Goal: Task Accomplishment & Management: Complete application form

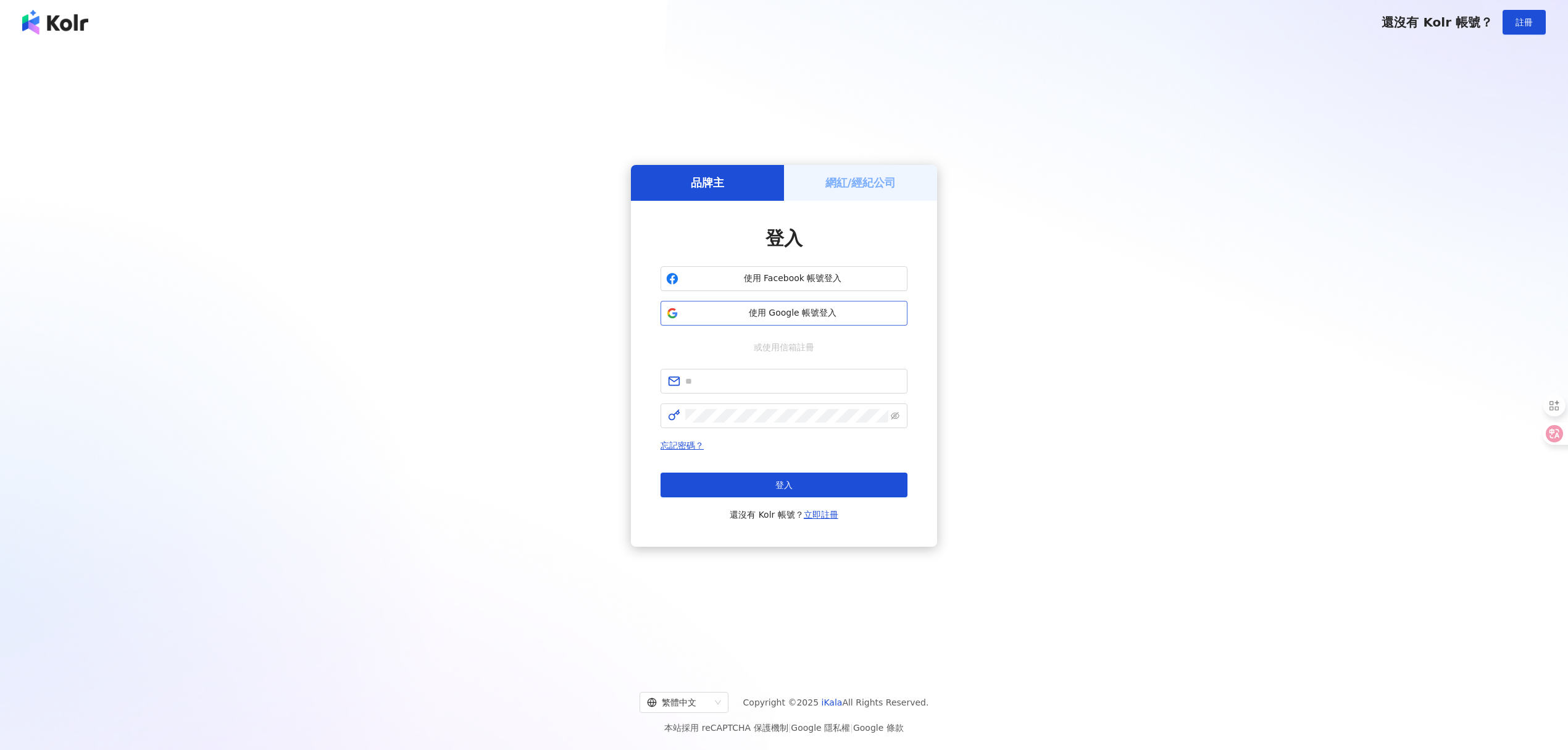
click at [837, 314] on span "使用 Google 帳號登入" at bounding box center [792, 313] width 218 height 12
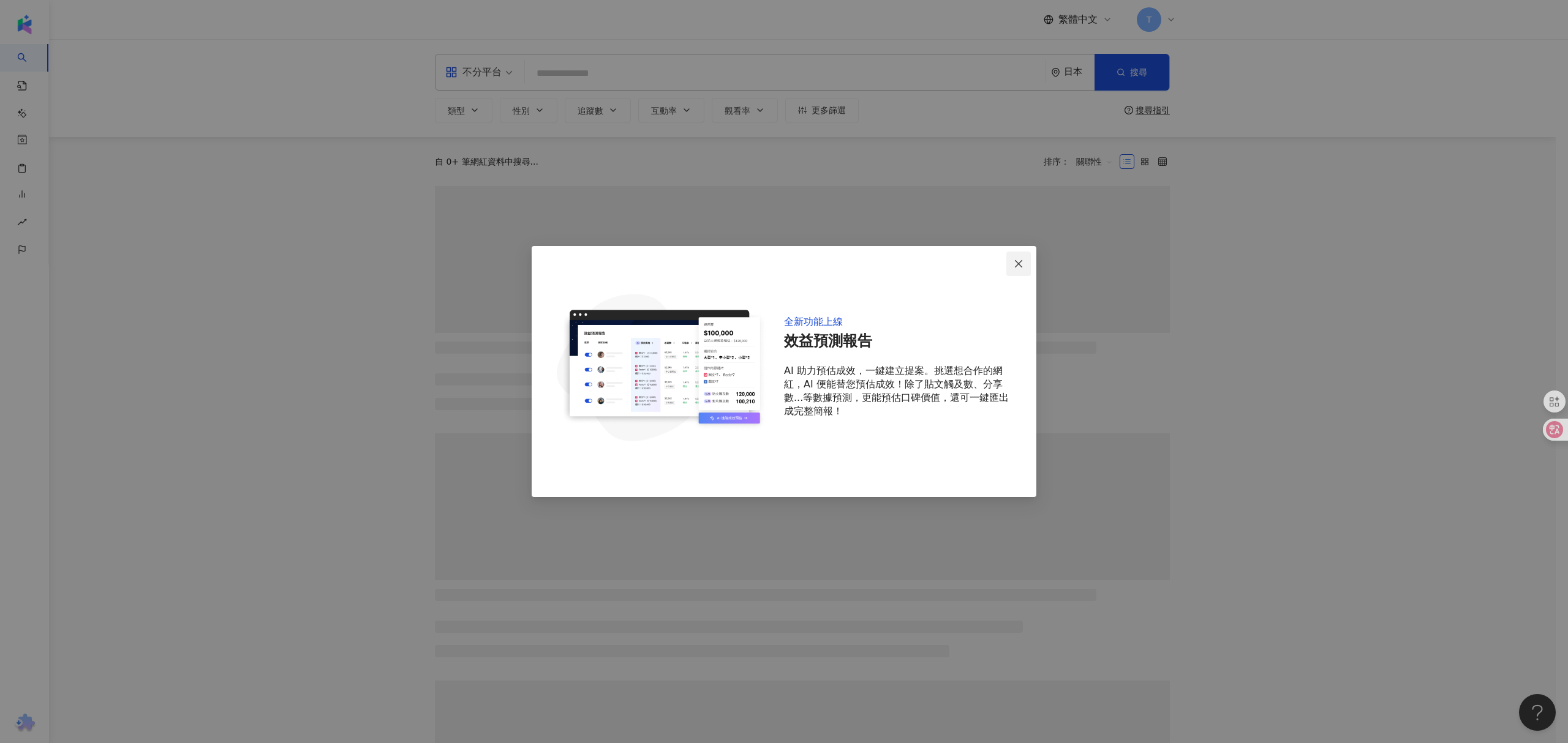
click at [1022, 263] on icon "close" at bounding box center [1018, 263] width 10 height 10
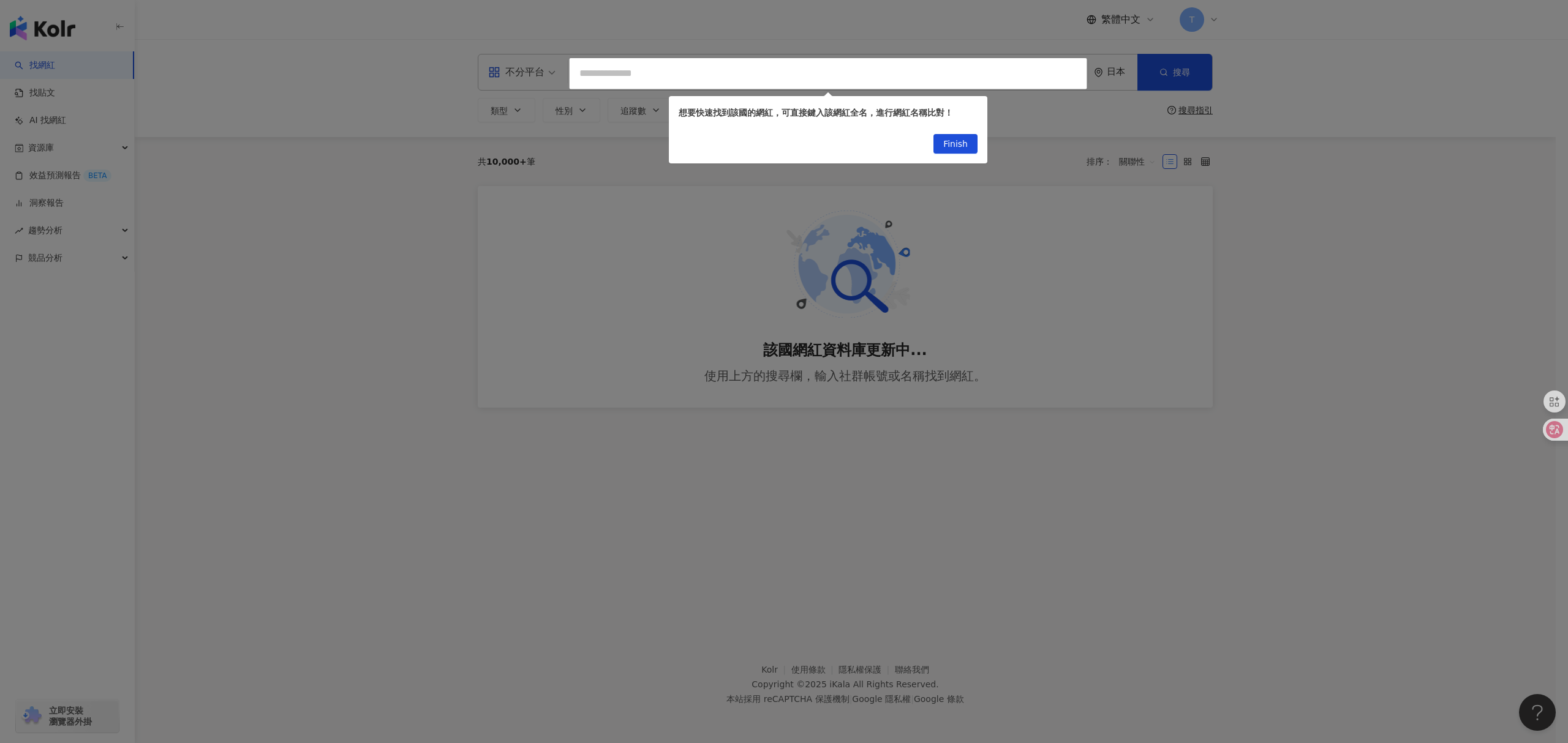
click at [954, 147] on span "Finish" at bounding box center [955, 144] width 25 height 19
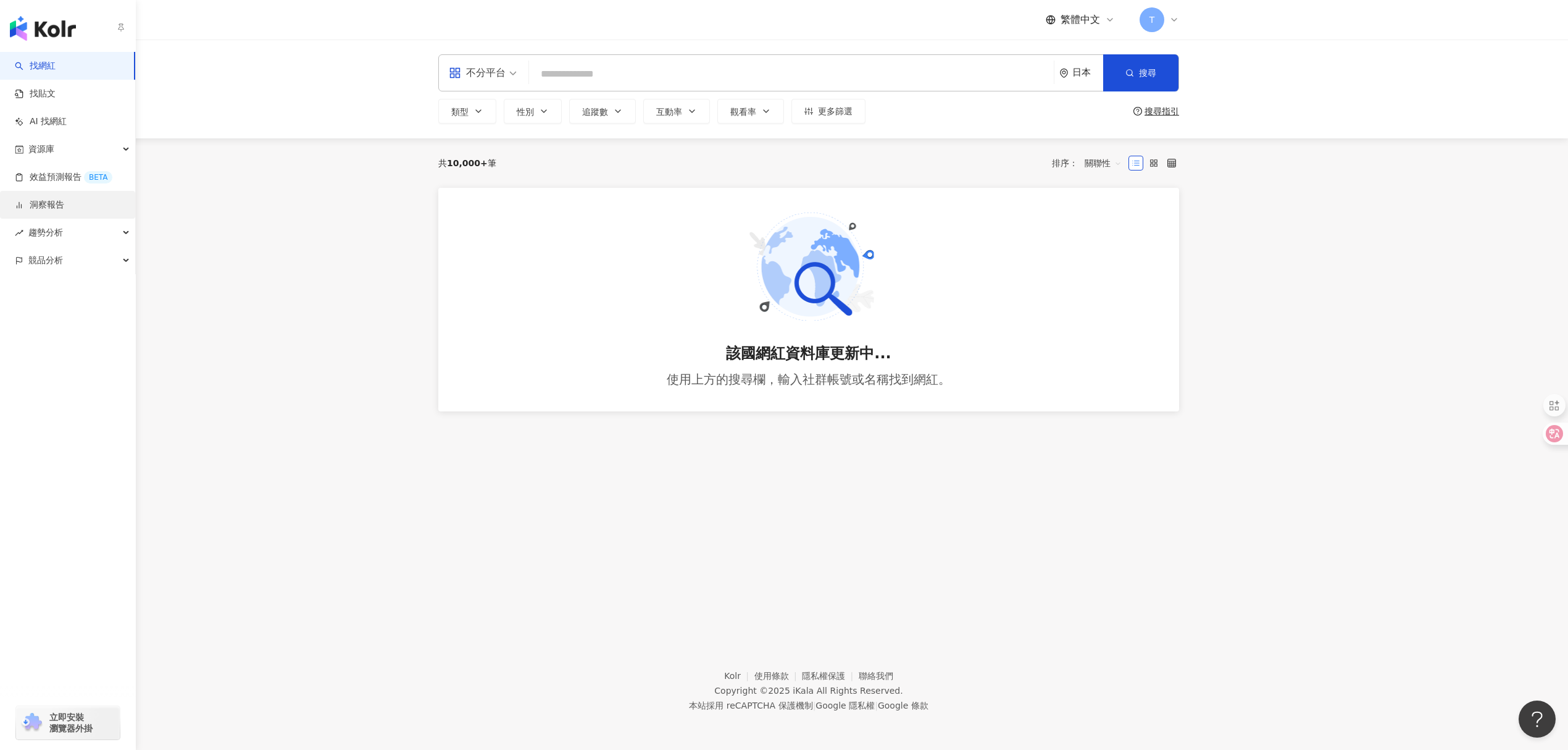
click at [64, 210] on link "洞察報告" at bounding box center [39, 205] width 49 height 12
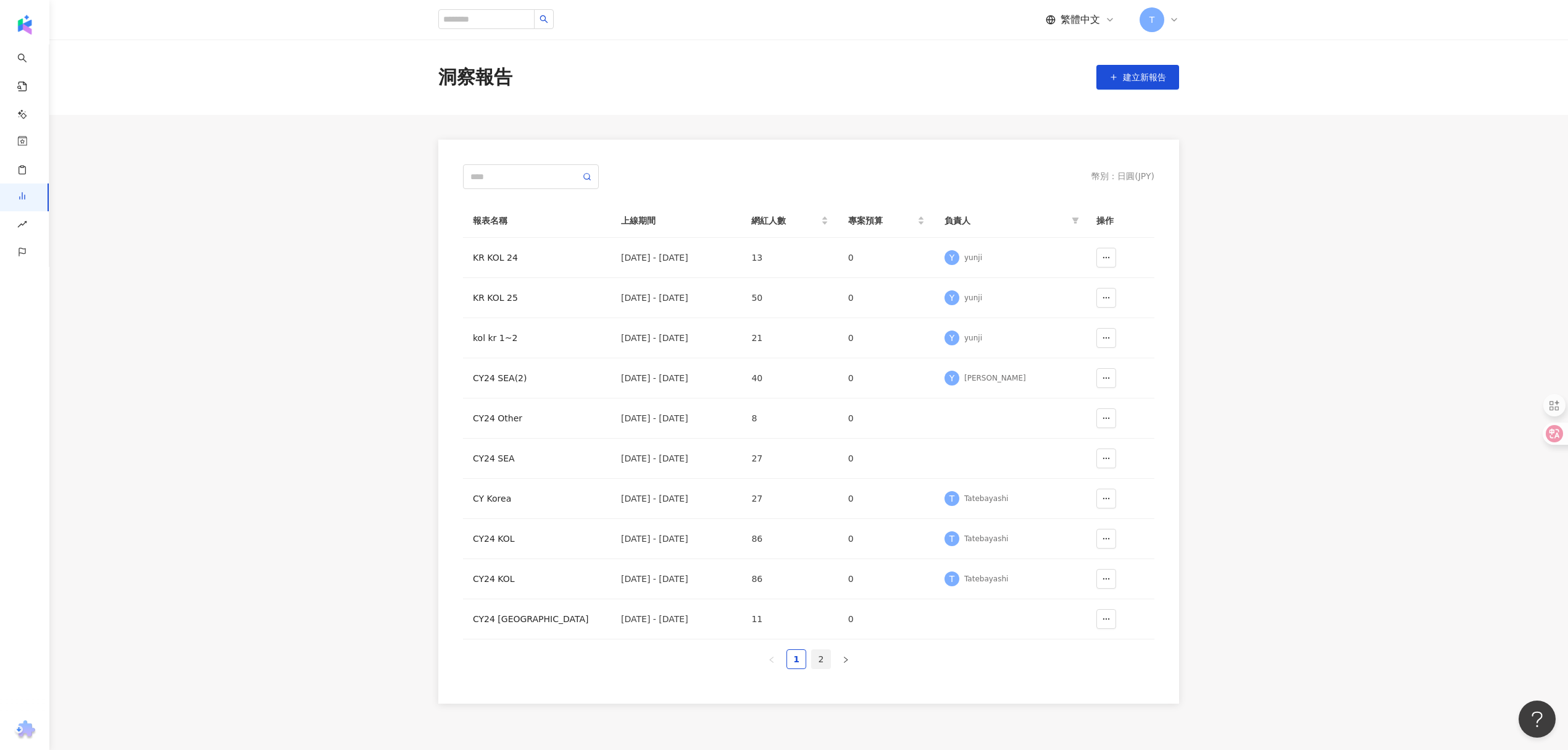
click at [814, 663] on link "2" at bounding box center [820, 659] width 18 height 18
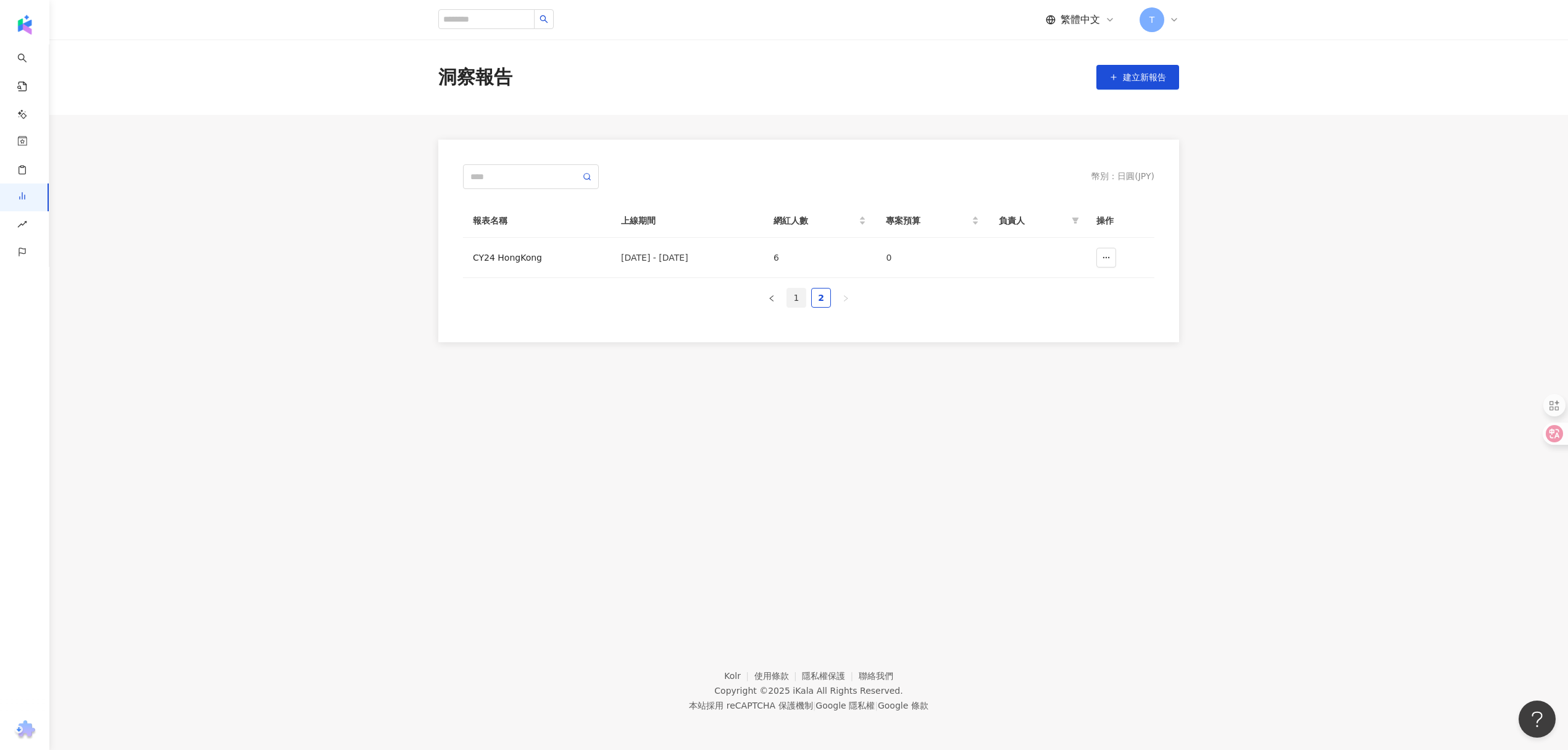
click at [798, 298] on link "1" at bounding box center [796, 298] width 18 height 18
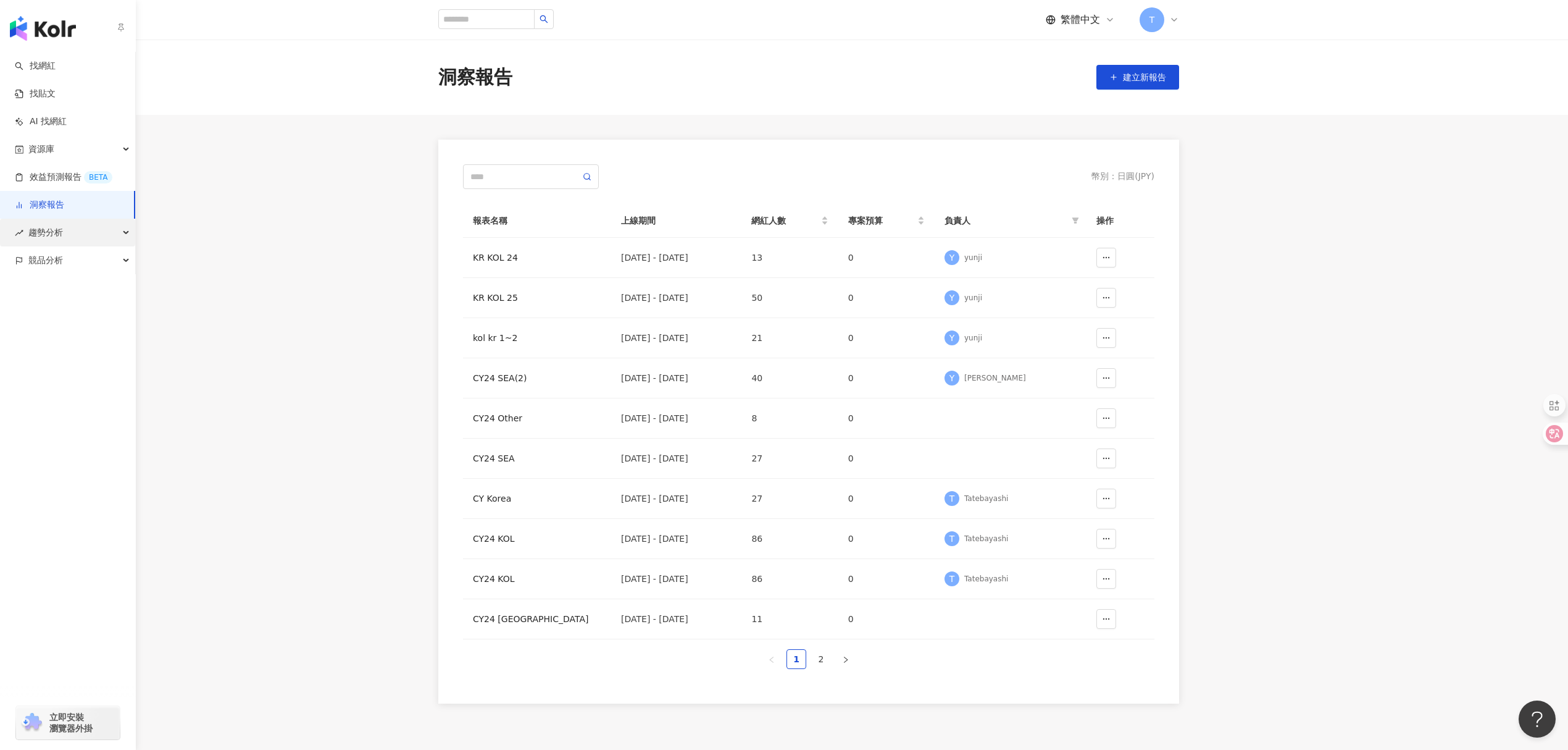
click at [116, 233] on div "趨勢分析" at bounding box center [68, 232] width 135 height 28
click at [120, 142] on div "資源庫" at bounding box center [68, 149] width 135 height 28
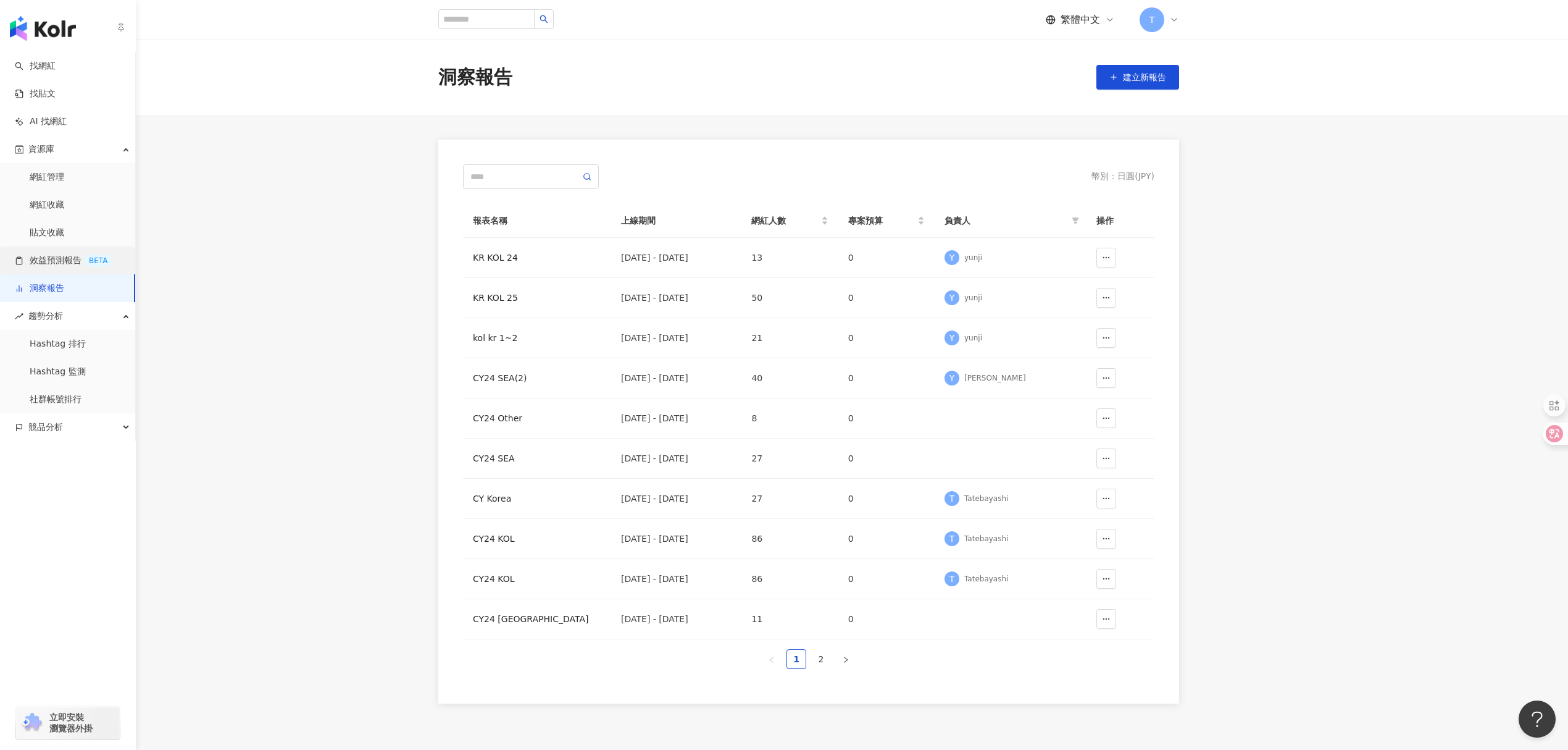
click at [112, 265] on link "效益預測報告 BETA" at bounding box center [64, 260] width 97 height 12
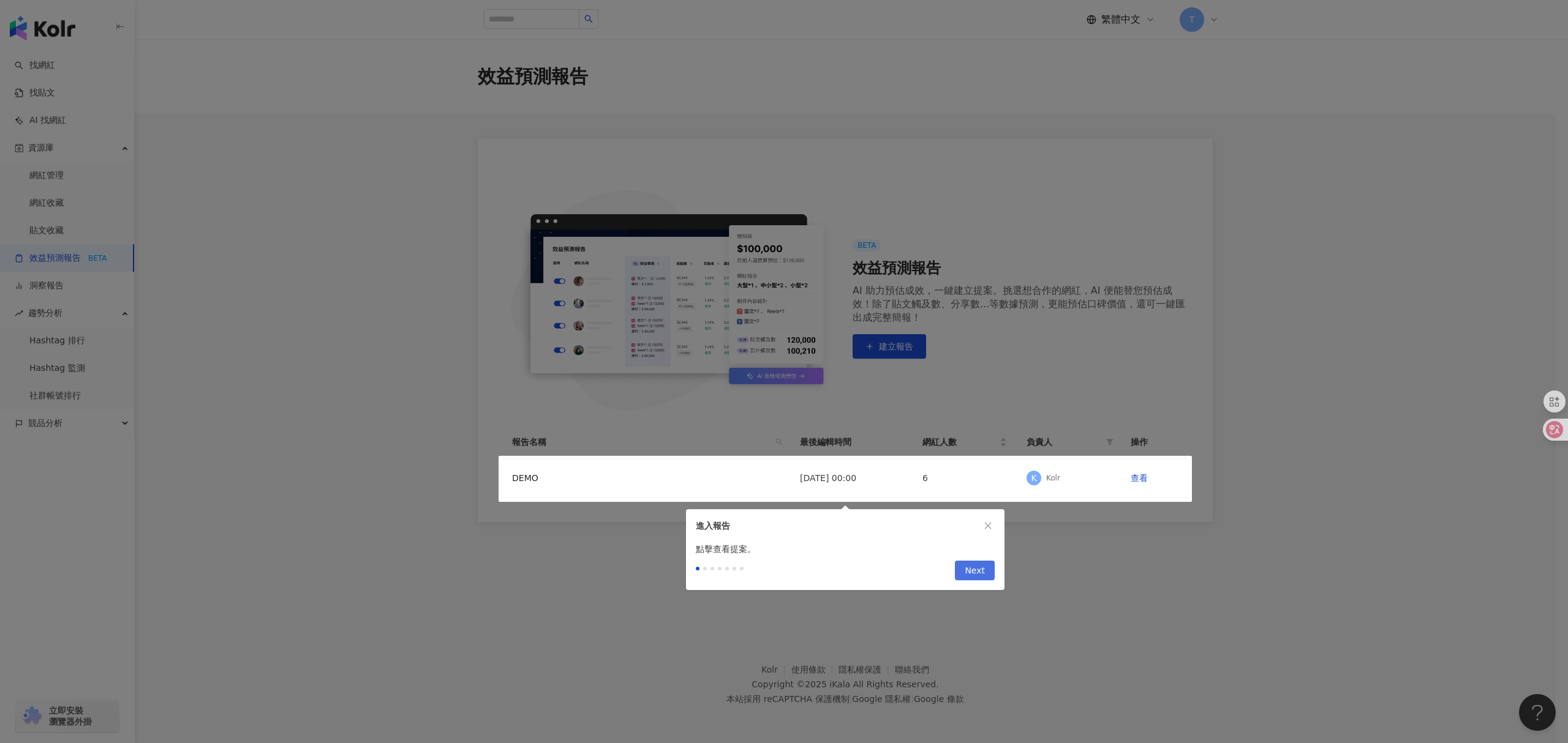
click at [975, 569] on span "Next" at bounding box center [975, 571] width 20 height 19
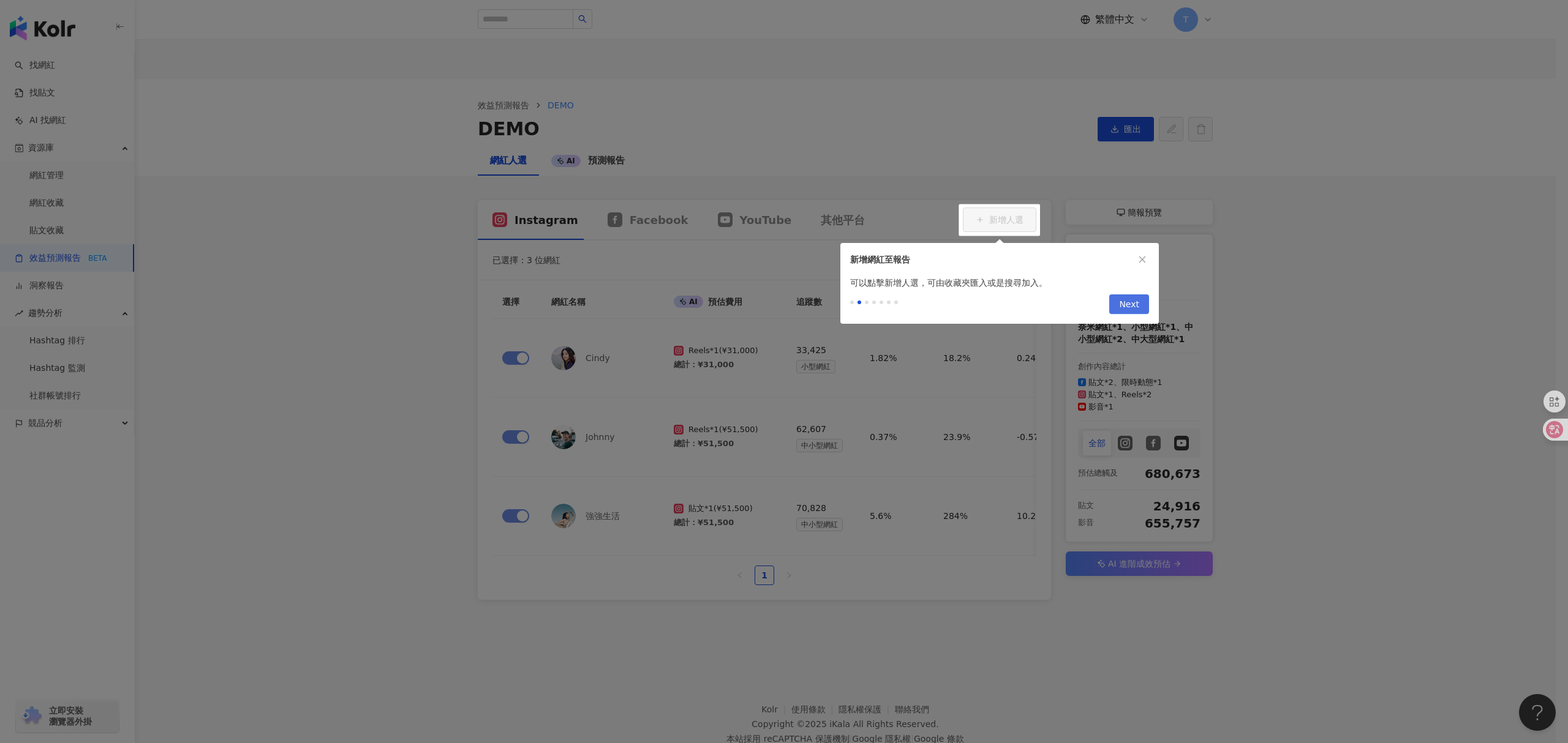
click at [1135, 306] on span "Next" at bounding box center [1129, 304] width 20 height 19
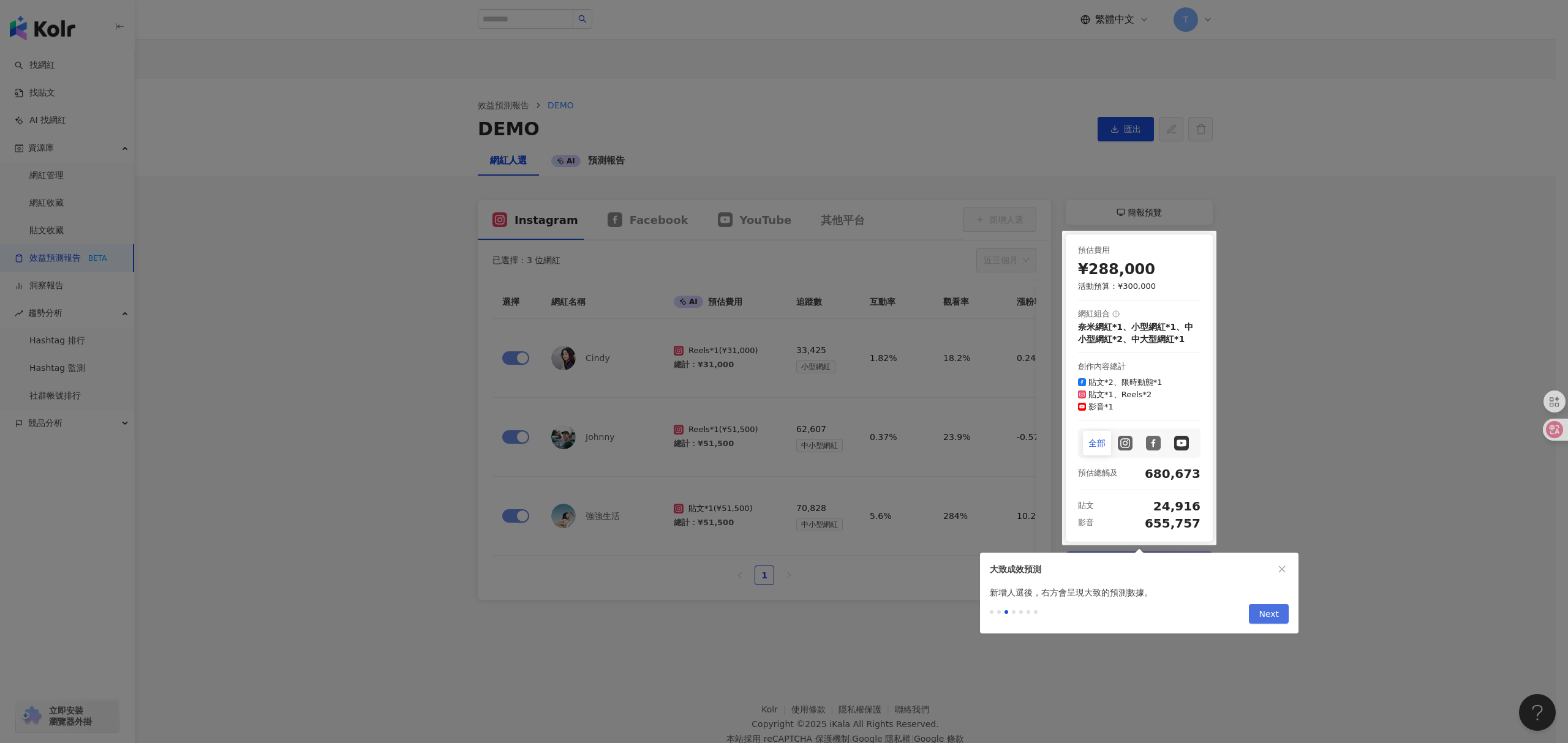
click at [1260, 612] on span "Next" at bounding box center [1268, 614] width 20 height 19
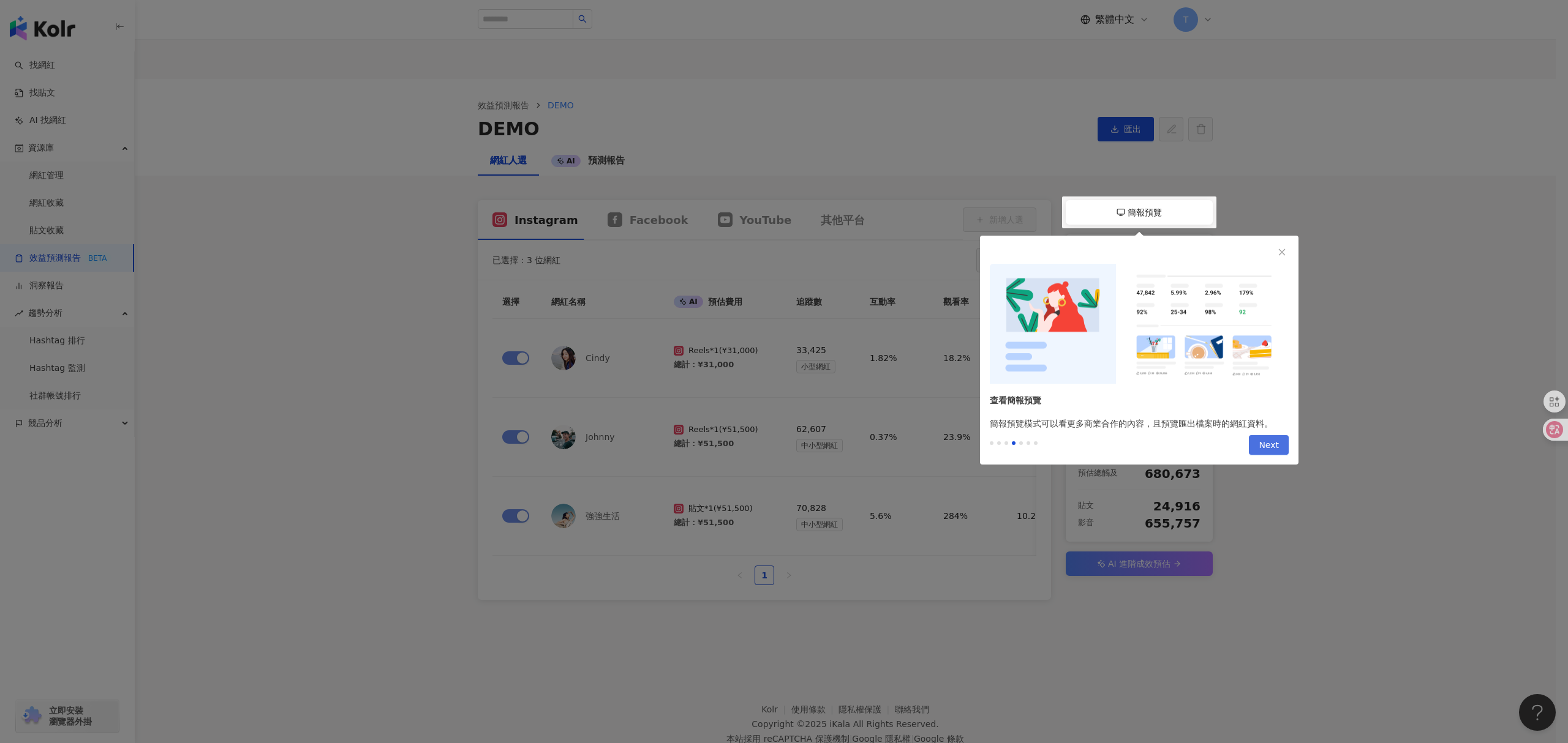
click at [1272, 447] on span "Next" at bounding box center [1268, 445] width 20 height 19
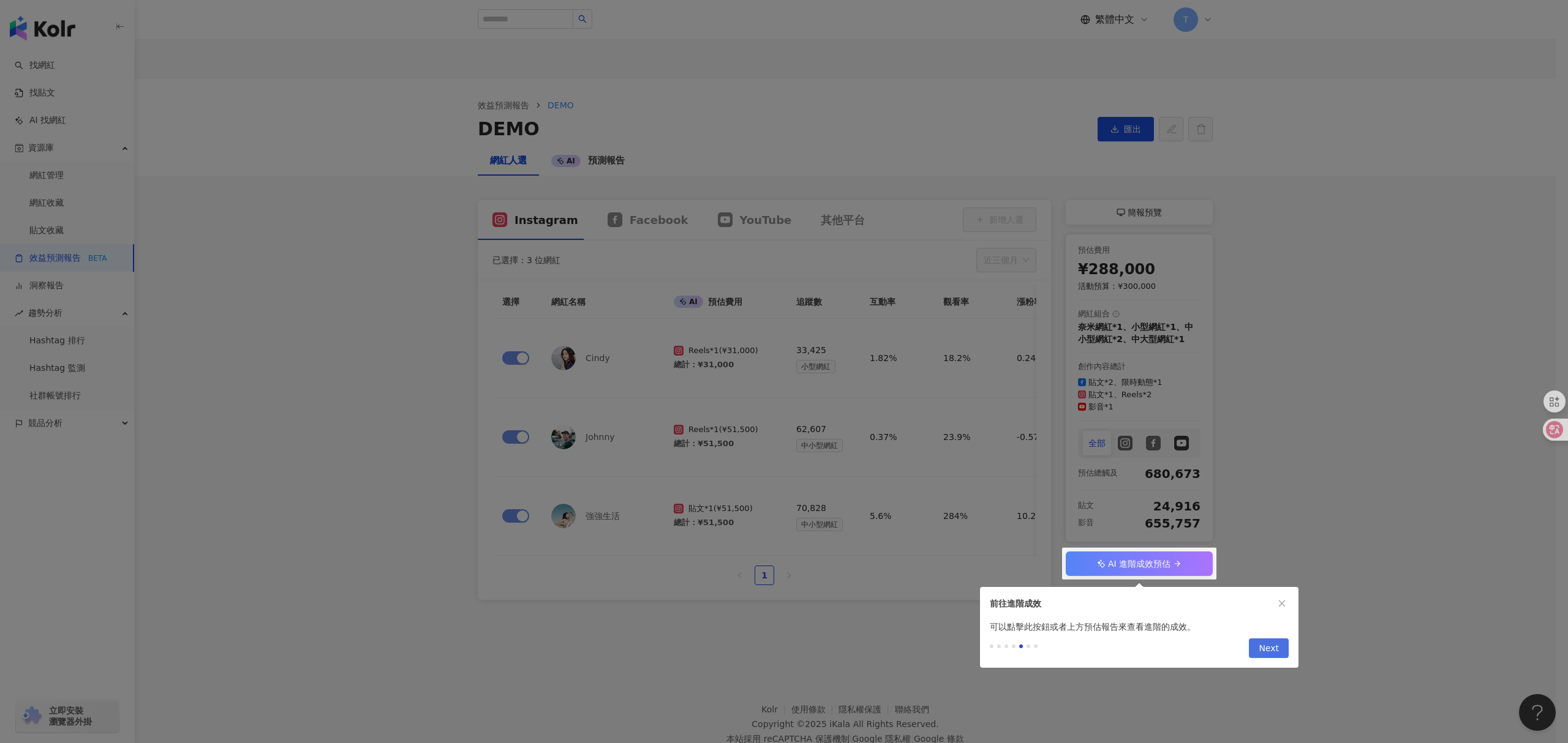
click at [1275, 641] on span "Next" at bounding box center [1268, 649] width 20 height 19
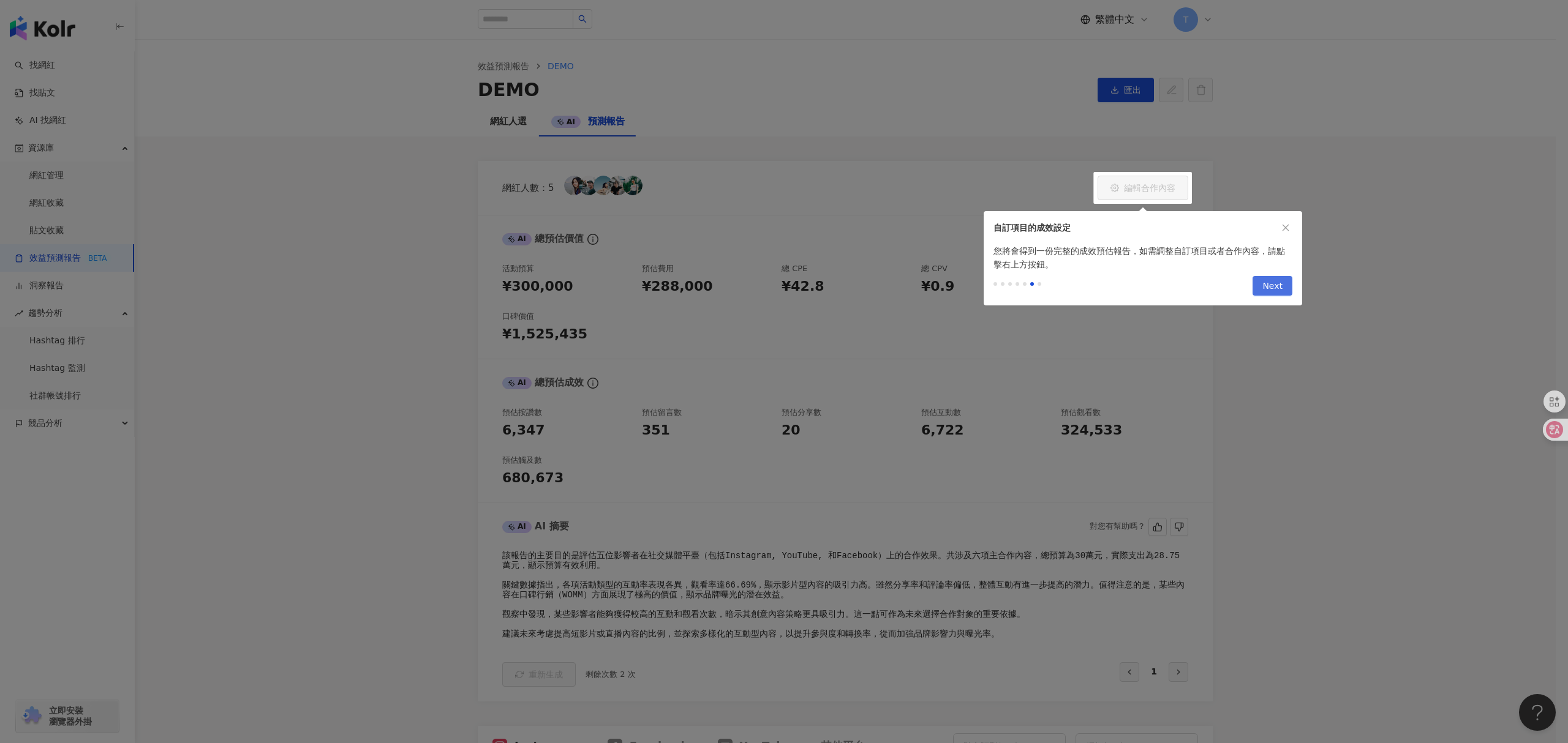
click at [1266, 293] on span "Next" at bounding box center [1272, 286] width 20 height 19
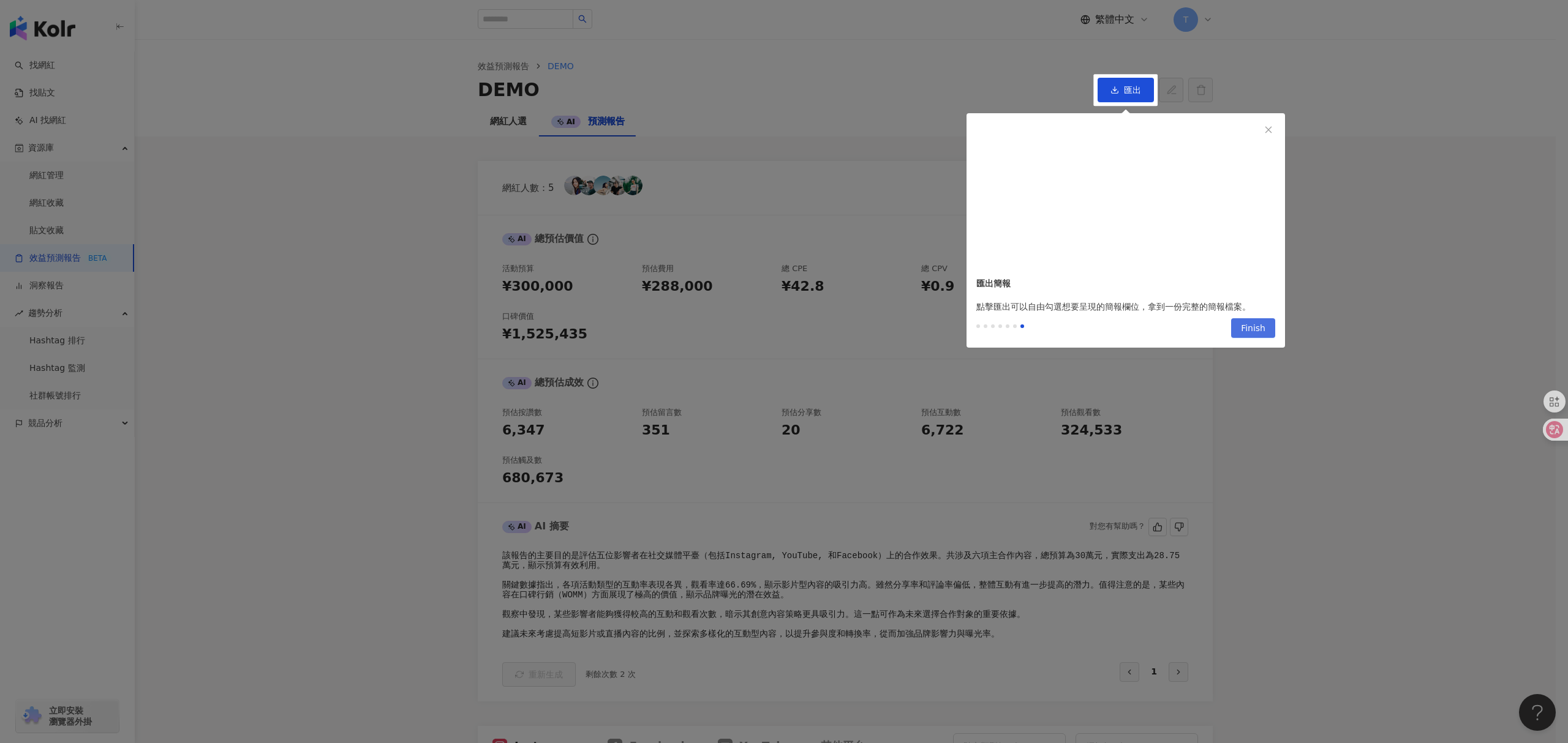
click at [1264, 322] on span "Finish" at bounding box center [1253, 328] width 25 height 19
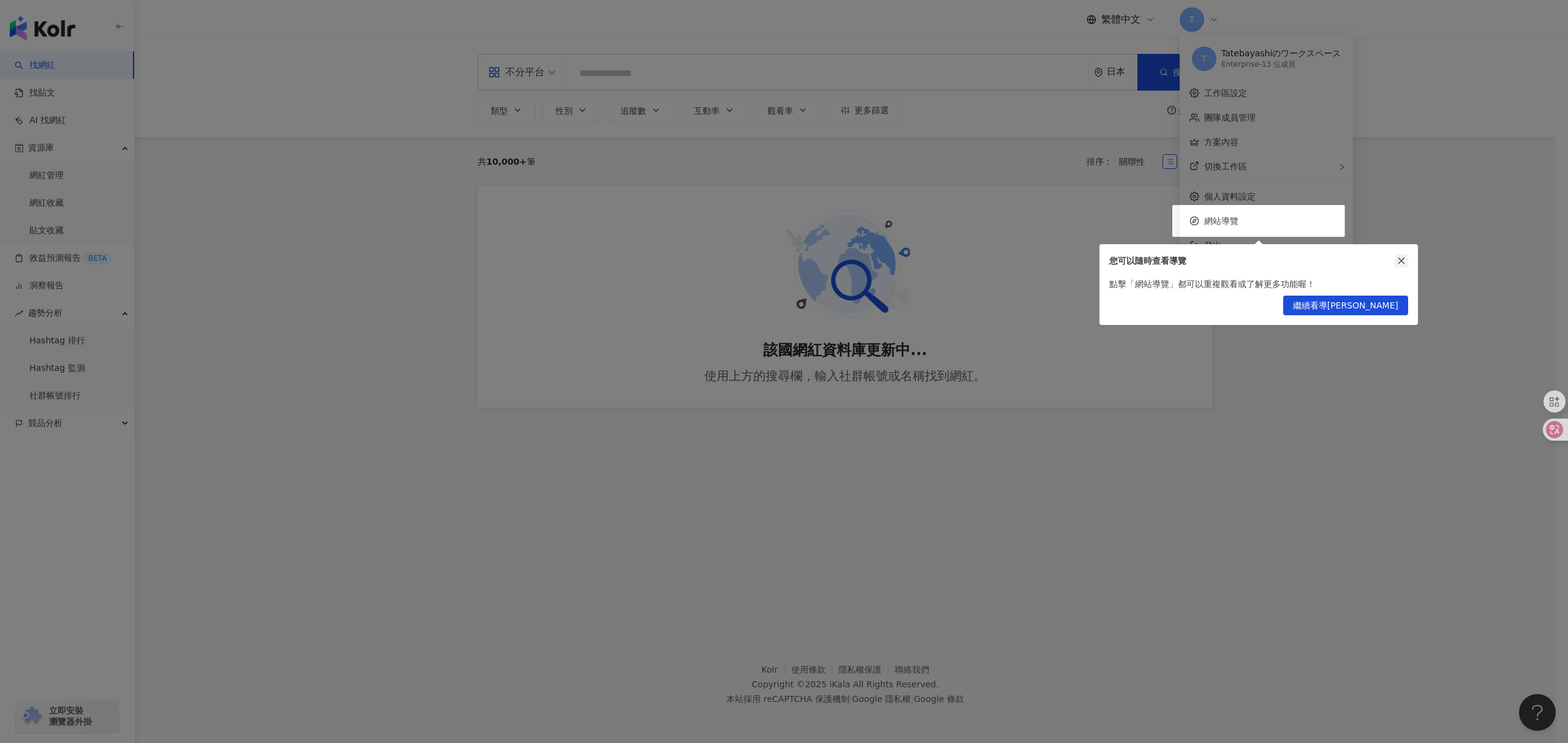
click at [1407, 257] on button "button" at bounding box center [1401, 261] width 13 height 13
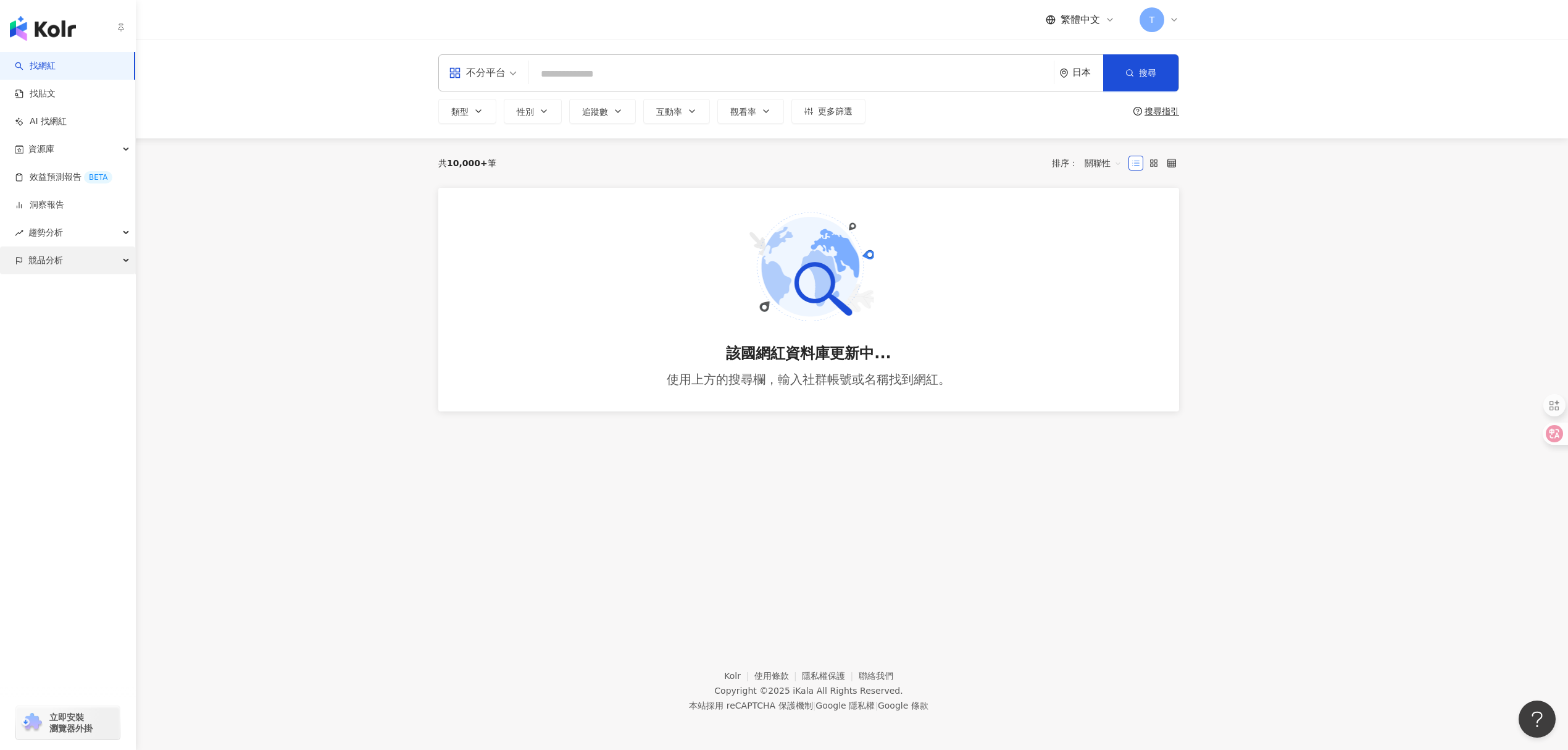
click at [109, 258] on div "競品分析" at bounding box center [68, 260] width 135 height 28
click at [122, 237] on div "趨勢分析" at bounding box center [68, 232] width 135 height 28
click at [64, 208] on link "洞察報告" at bounding box center [39, 205] width 49 height 12
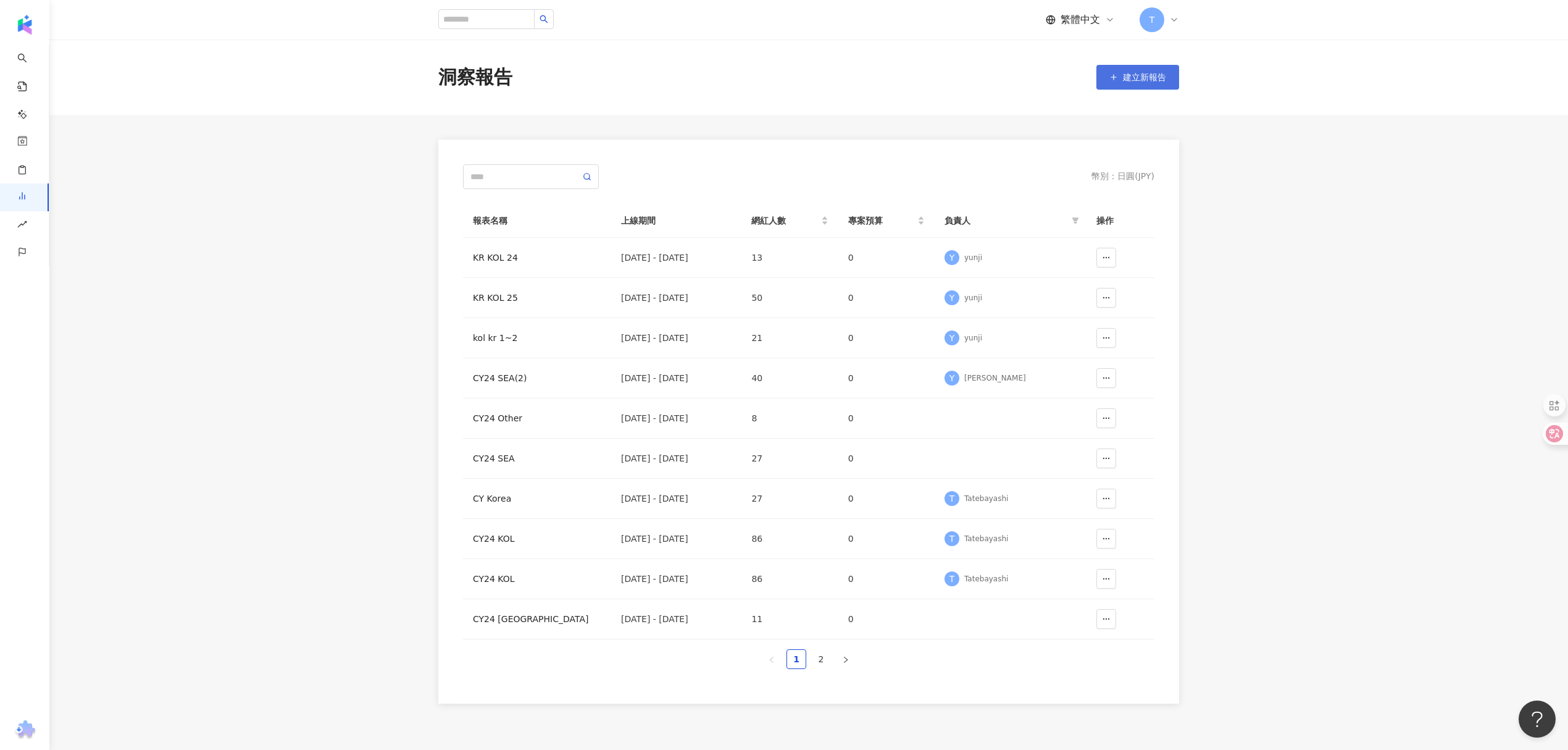
click at [1151, 72] on span "建立新報告" at bounding box center [1145, 77] width 43 height 10
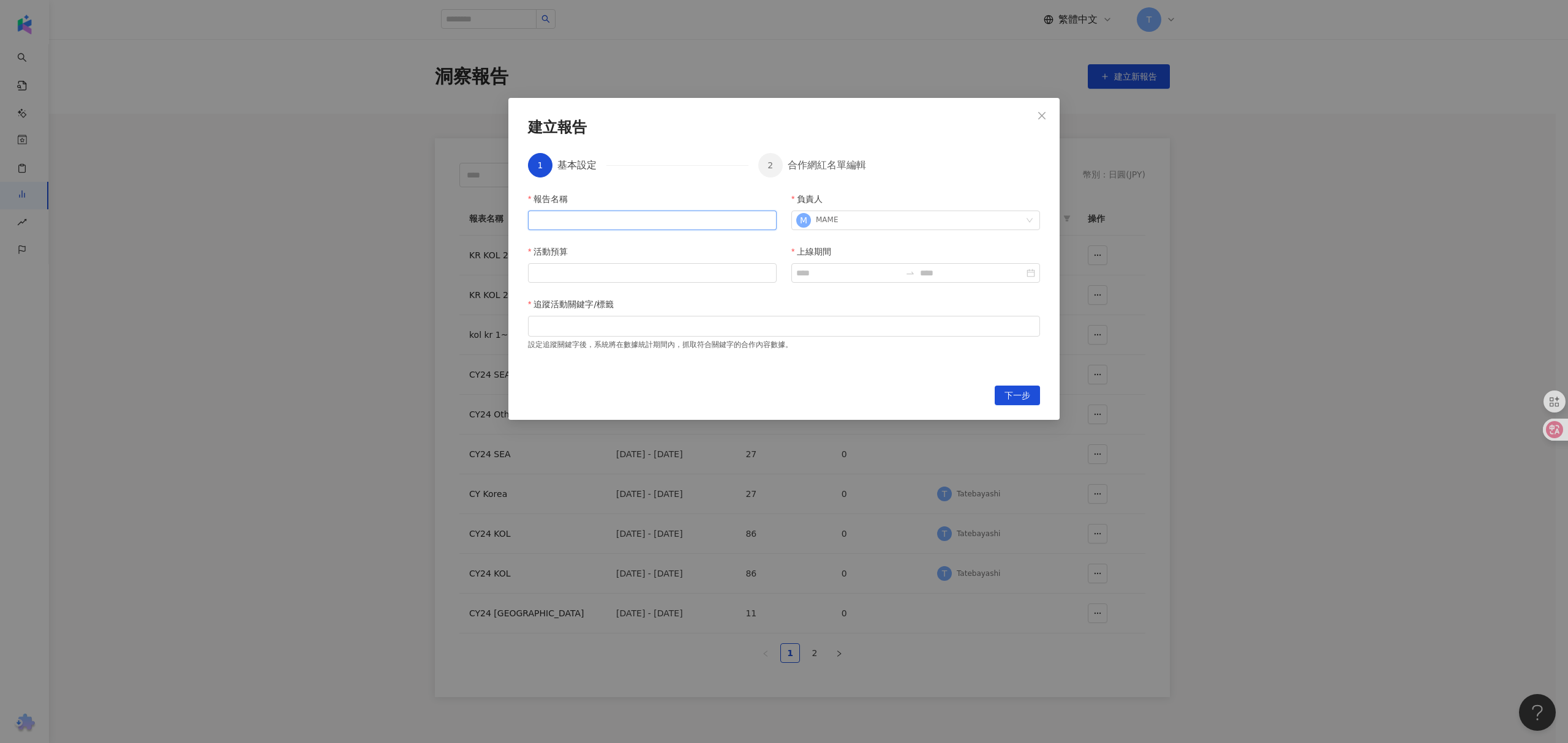
click at [577, 214] on input "報告名稱" at bounding box center [652, 220] width 249 height 19
type input "**"
click at [591, 274] on input "活動預算" at bounding box center [652, 273] width 247 height 18
click at [1039, 113] on icon "close" at bounding box center [1041, 115] width 7 height 7
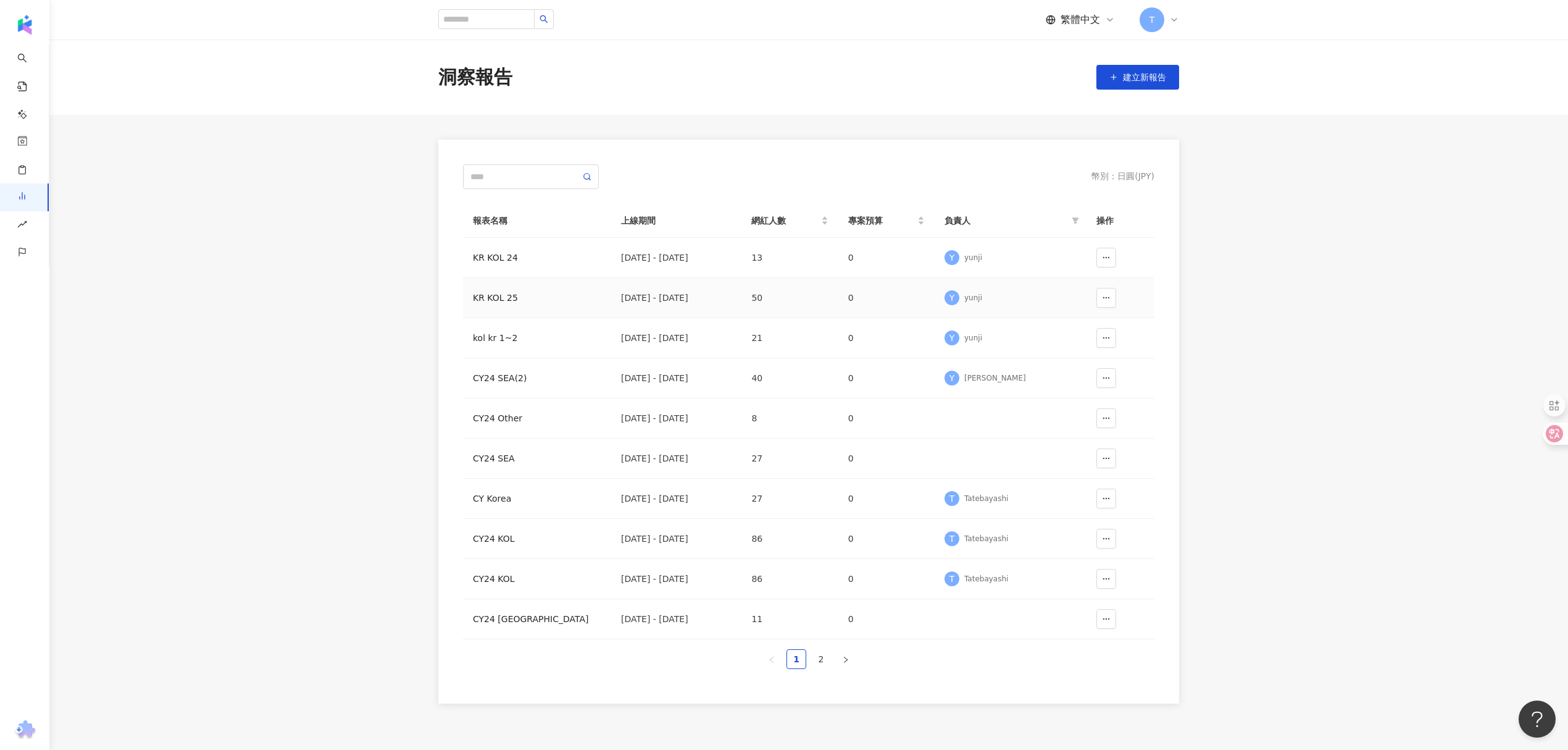
click at [489, 294] on div "KR KOL 25" at bounding box center [537, 298] width 128 height 14
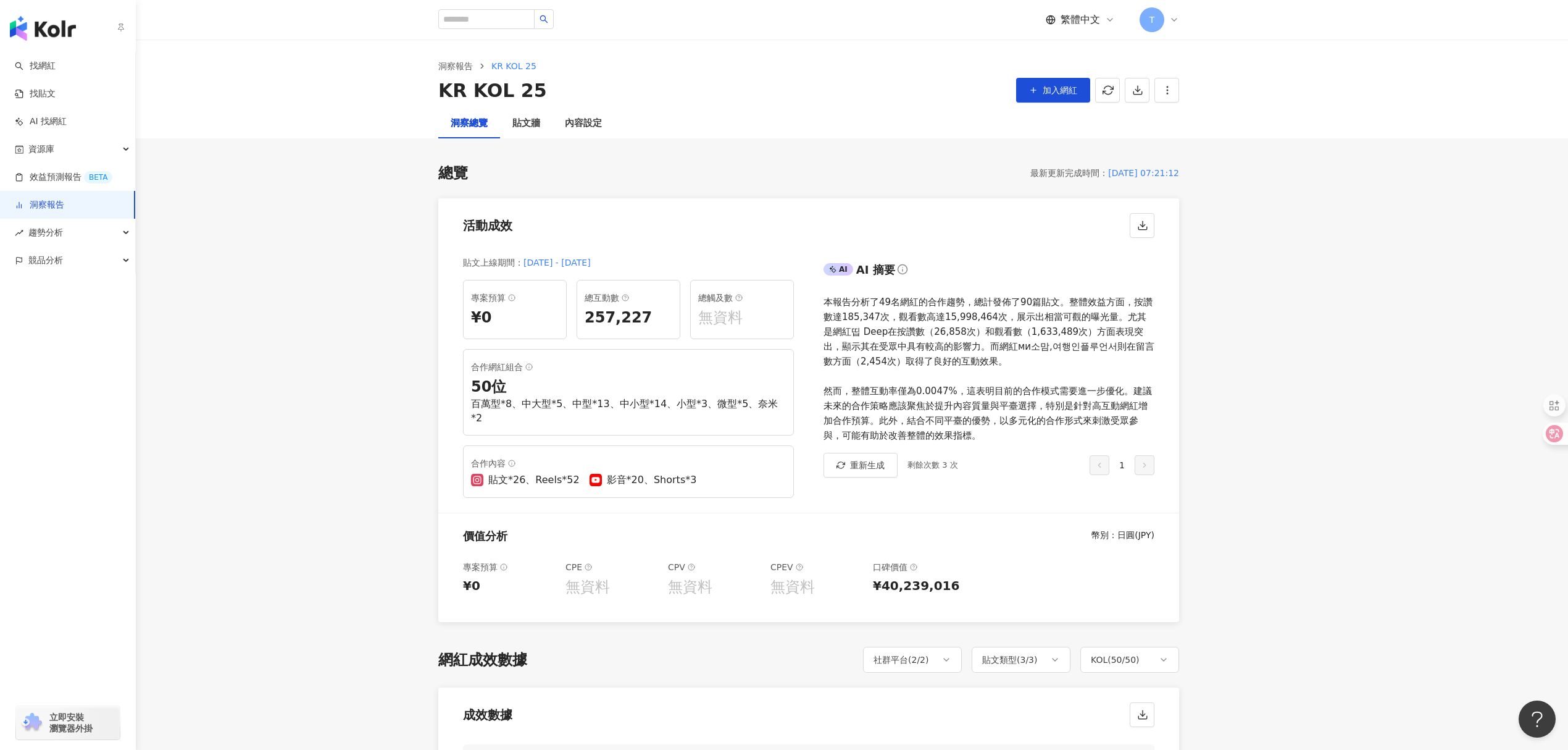
click at [47, 204] on link "洞察報告" at bounding box center [39, 205] width 49 height 12
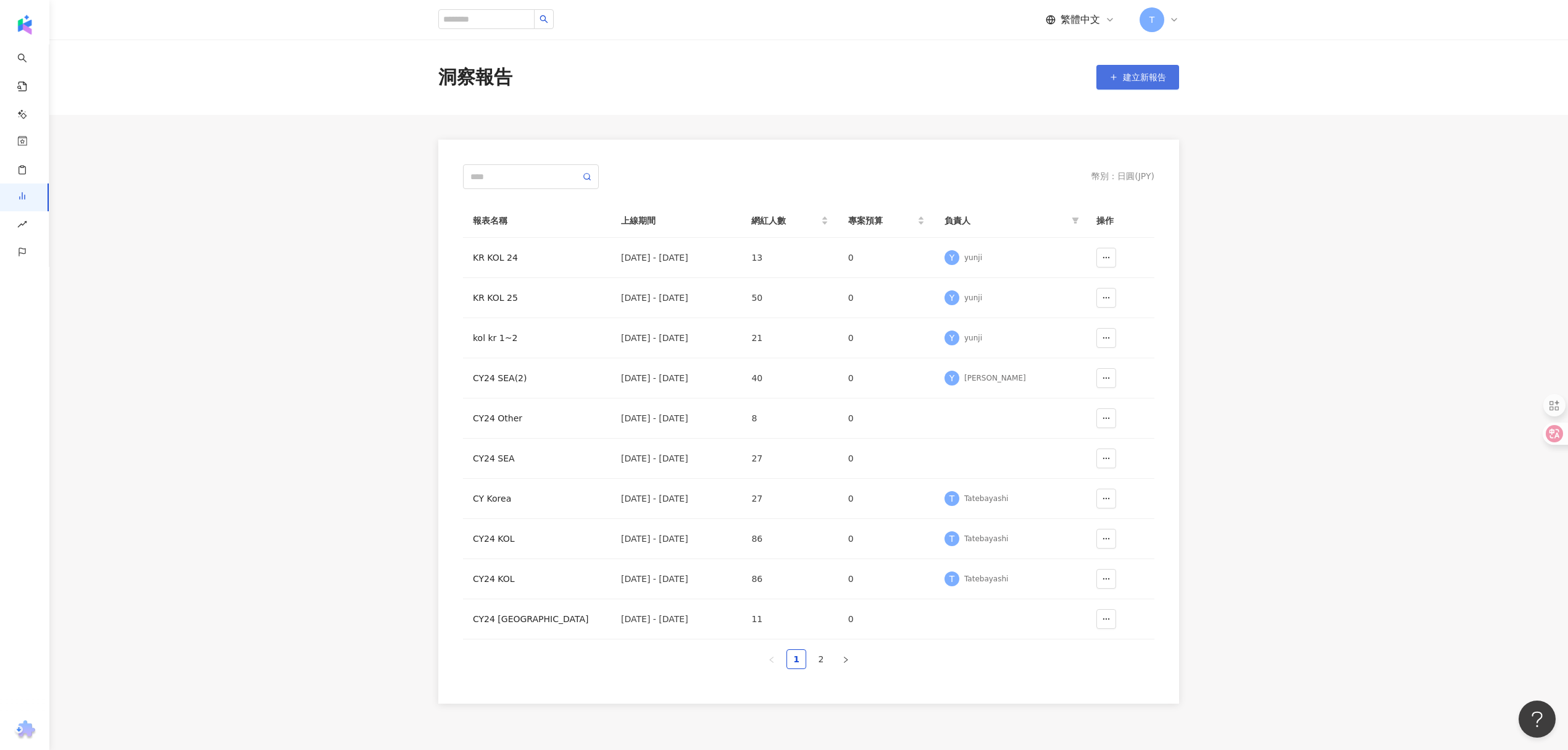
click at [1148, 77] on span "建立新報告" at bounding box center [1145, 77] width 43 height 10
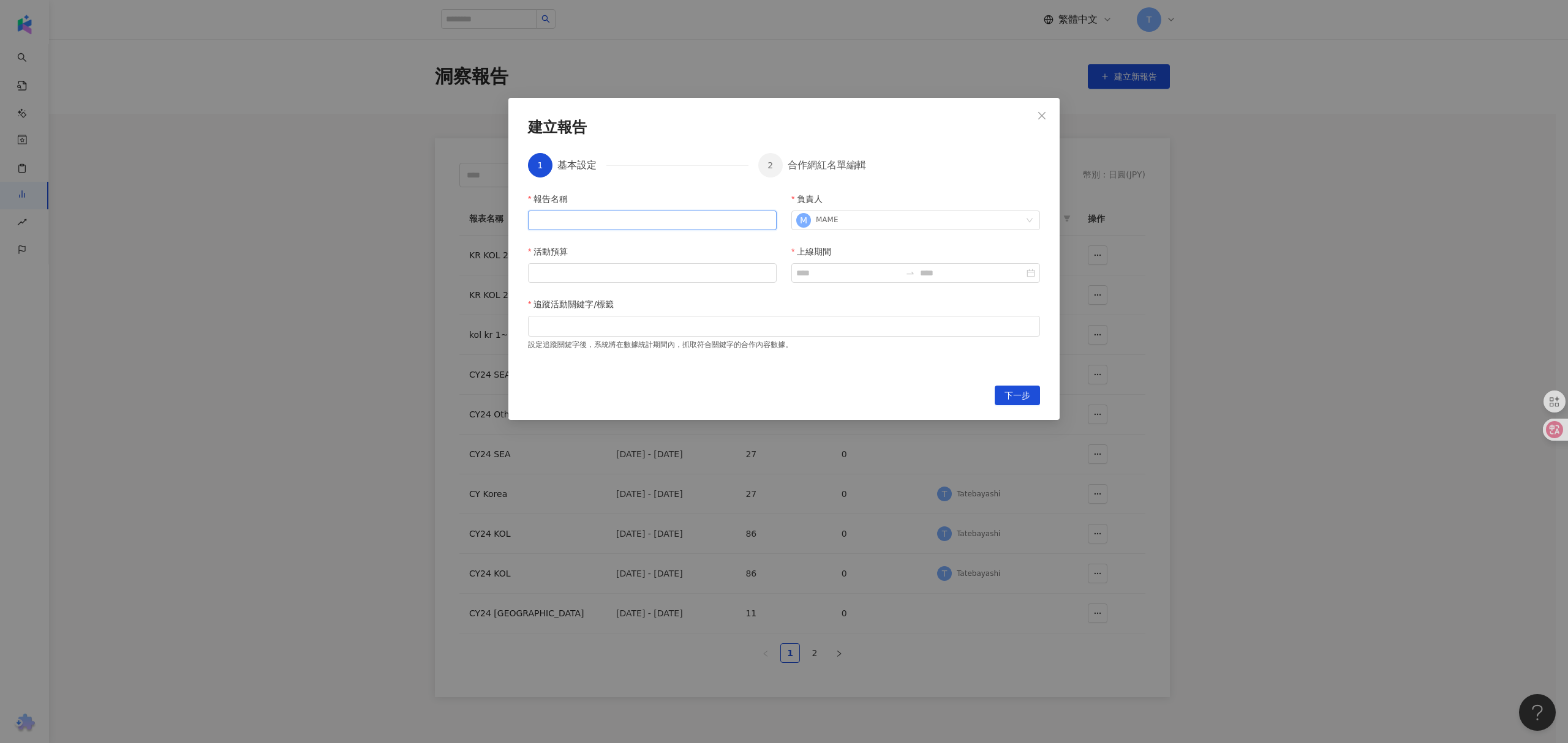
click at [634, 226] on input "報告名稱" at bounding box center [652, 220] width 249 height 19
type input "*********"
click at [779, 302] on div "追蹤活動關鍵字/標籤" at bounding box center [784, 306] width 512 height 18
click at [843, 278] on input "上線期間" at bounding box center [848, 273] width 104 height 13
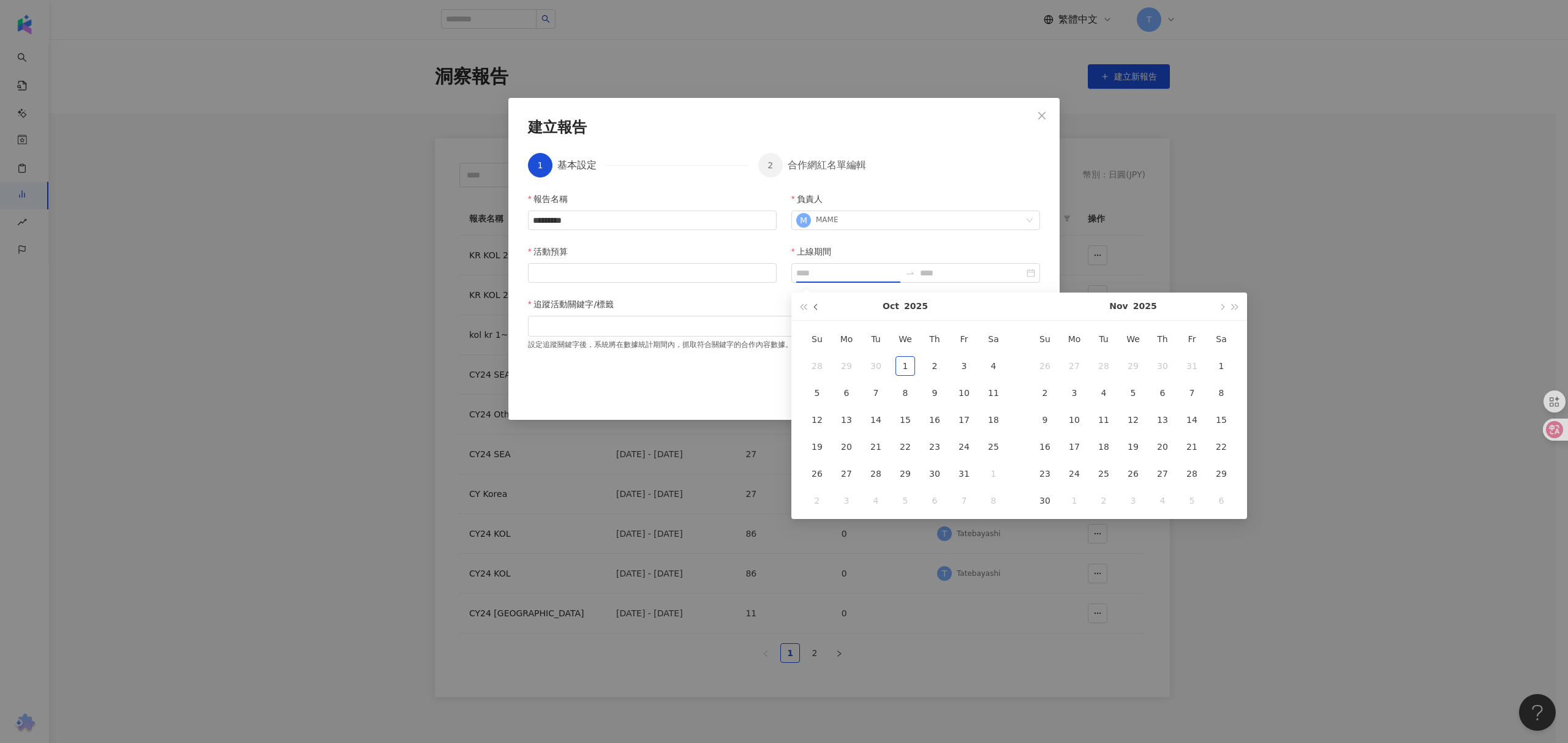
click at [819, 306] on span "button" at bounding box center [817, 306] width 6 height 6
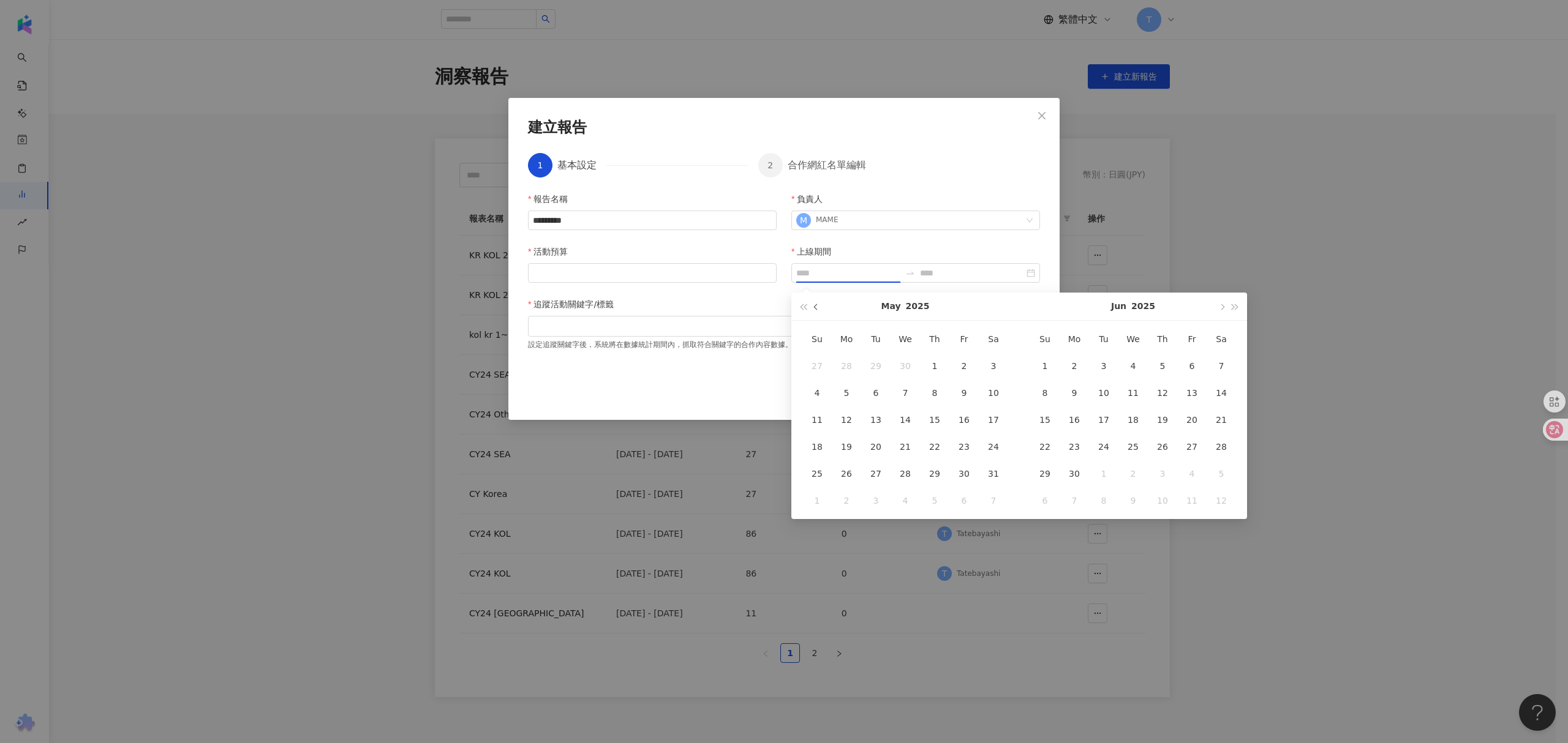
click at [819, 306] on span "button" at bounding box center [817, 306] width 6 height 6
type input "**********"
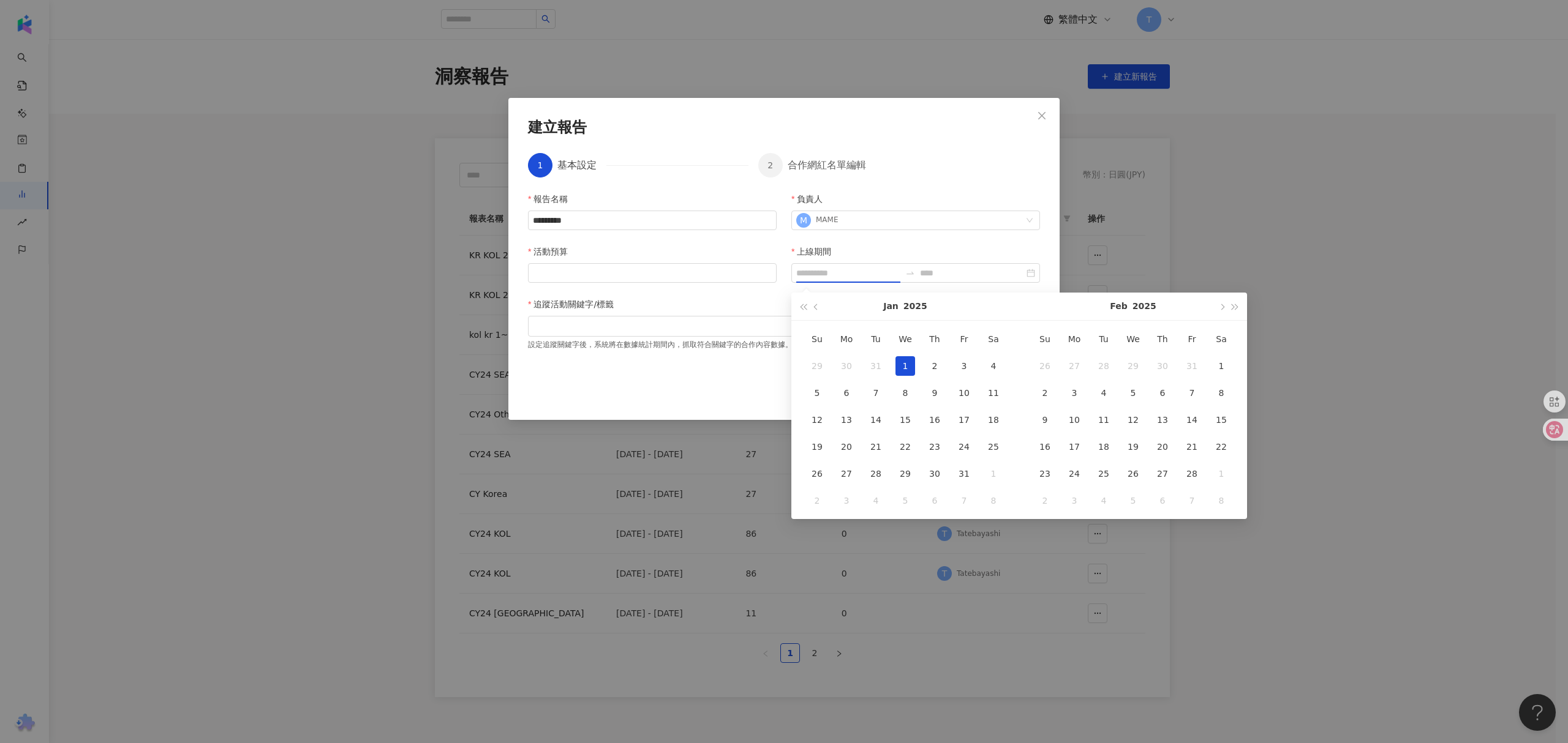
click at [903, 366] on div "1" at bounding box center [905, 366] width 19 height 19
type input "**********"
click at [1225, 306] on button "button" at bounding box center [1221, 306] width 13 height 27
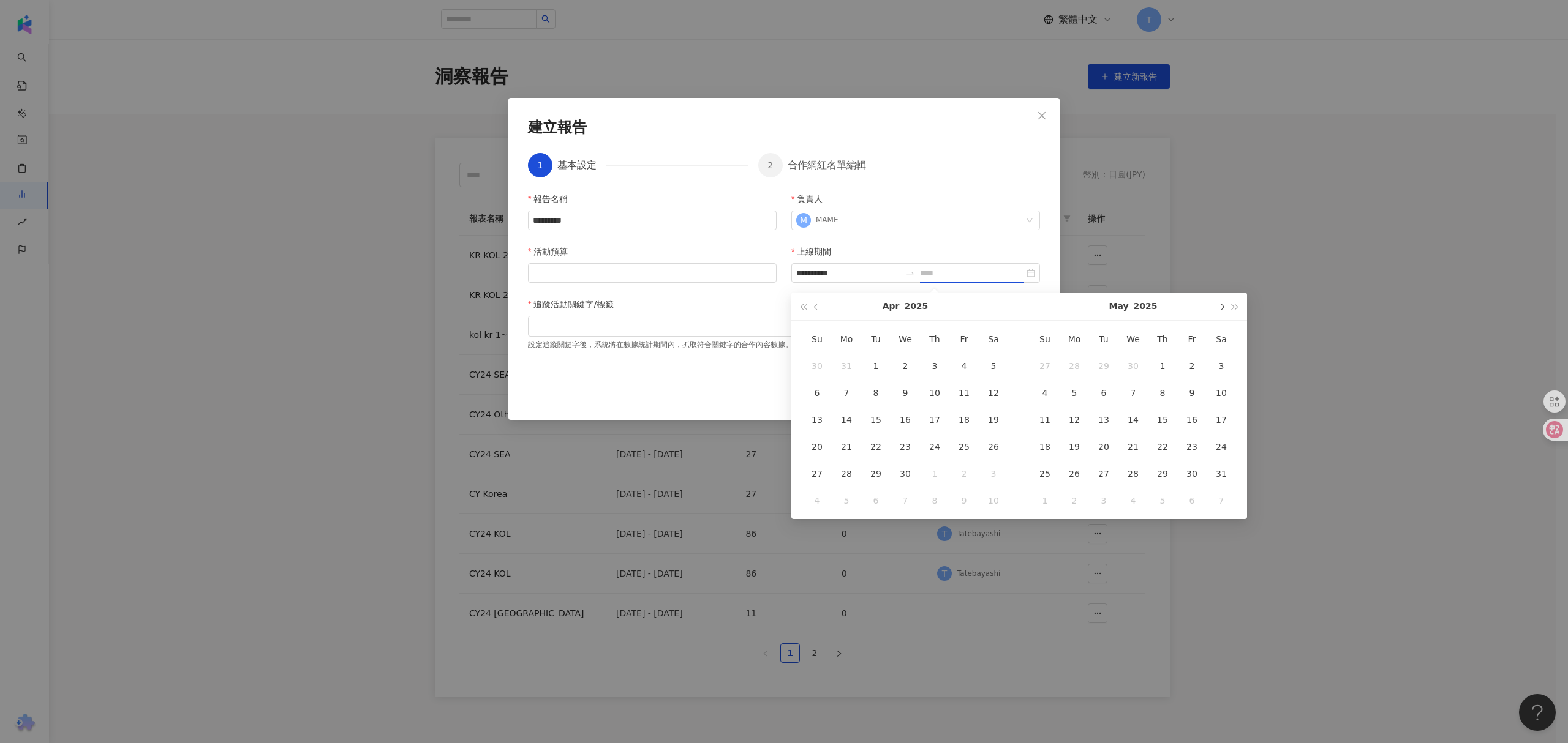
click at [1225, 306] on button "button" at bounding box center [1221, 306] width 13 height 27
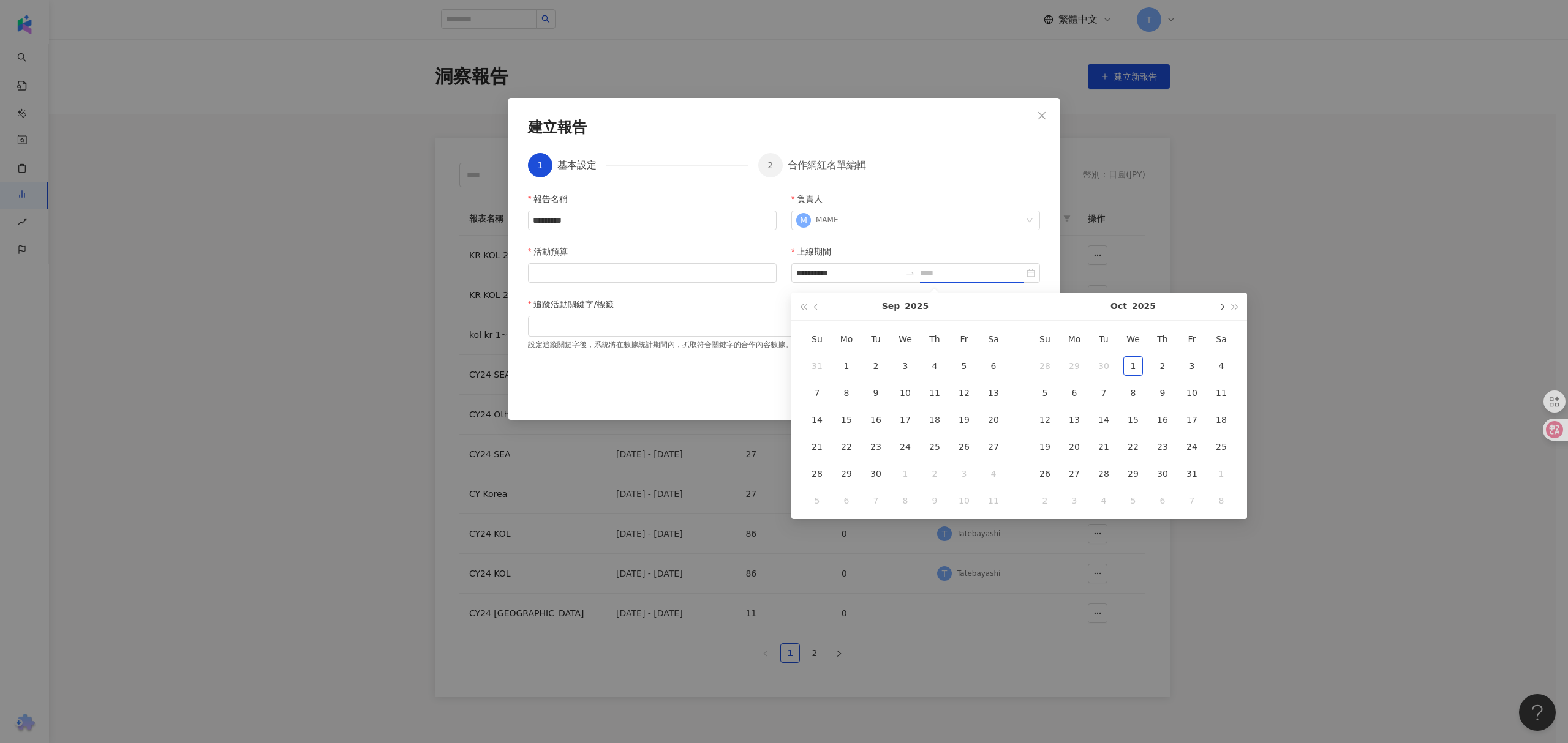
click at [1225, 306] on button "button" at bounding box center [1221, 306] width 13 height 27
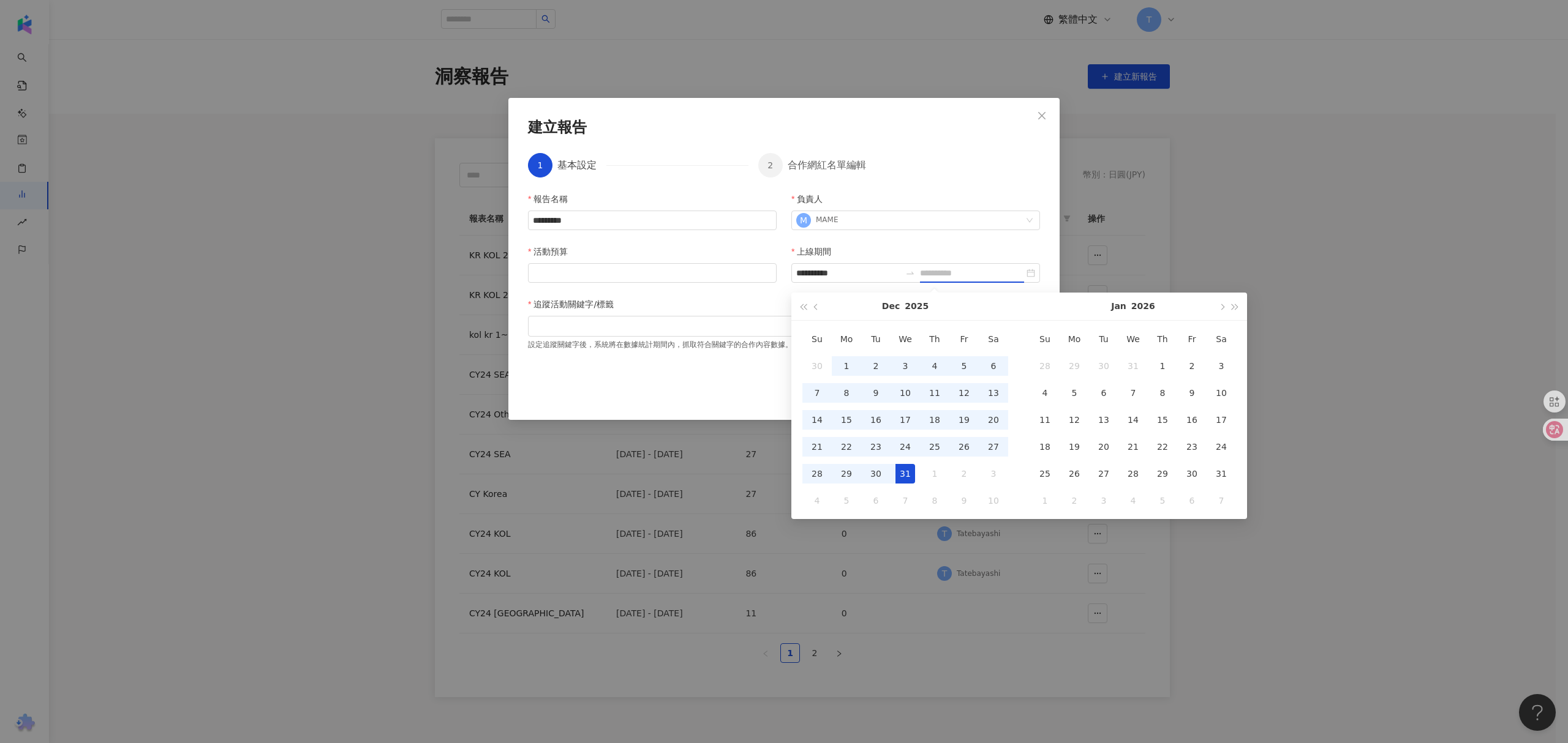
click at [910, 478] on div "31" at bounding box center [905, 473] width 19 height 19
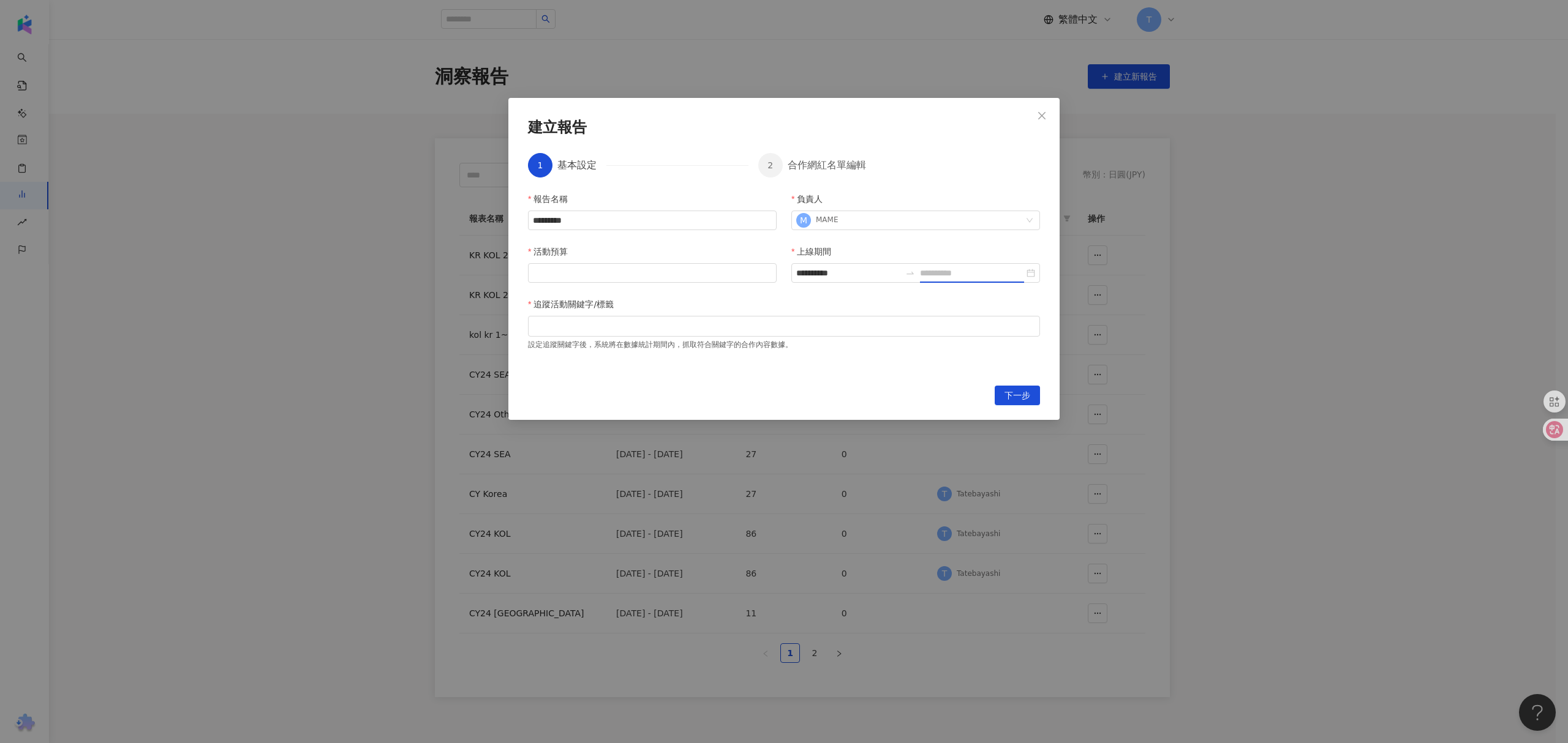
type input "**********"
click at [934, 368] on div "**********" at bounding box center [784, 281] width 512 height 179
click at [1008, 394] on span "下一步" at bounding box center [1017, 395] width 25 height 19
click at [626, 269] on input "活動預算" at bounding box center [652, 273] width 247 height 18
click at [652, 271] on input "活動預算" at bounding box center [652, 273] width 247 height 18
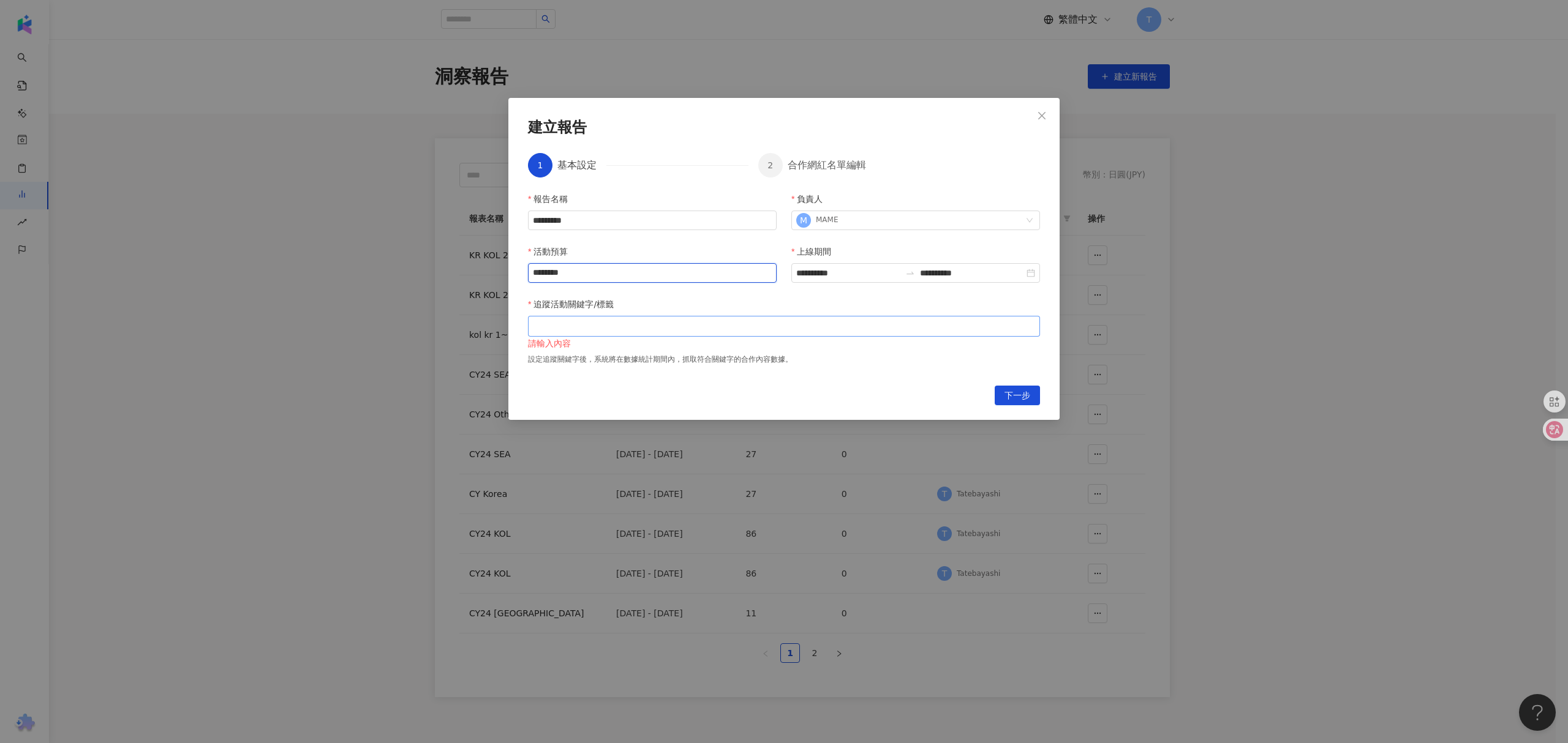
click at [674, 326] on div at bounding box center [784, 326] width 507 height 9
type input "********"
type input "*"
type input "***"
click at [905, 385] on div "**********" at bounding box center [784, 259] width 551 height 322
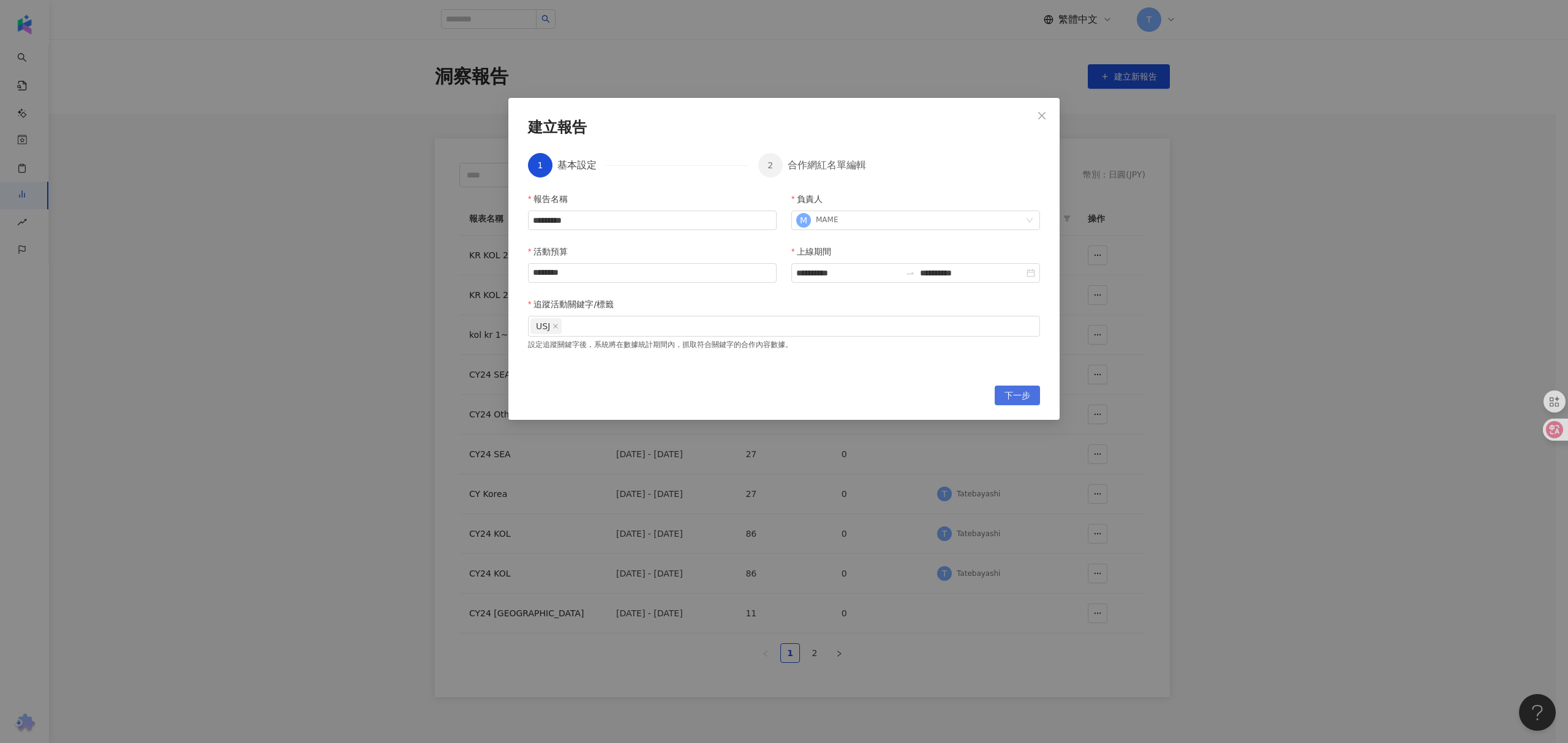
click at [1002, 398] on button "下一步" at bounding box center [1018, 395] width 46 height 19
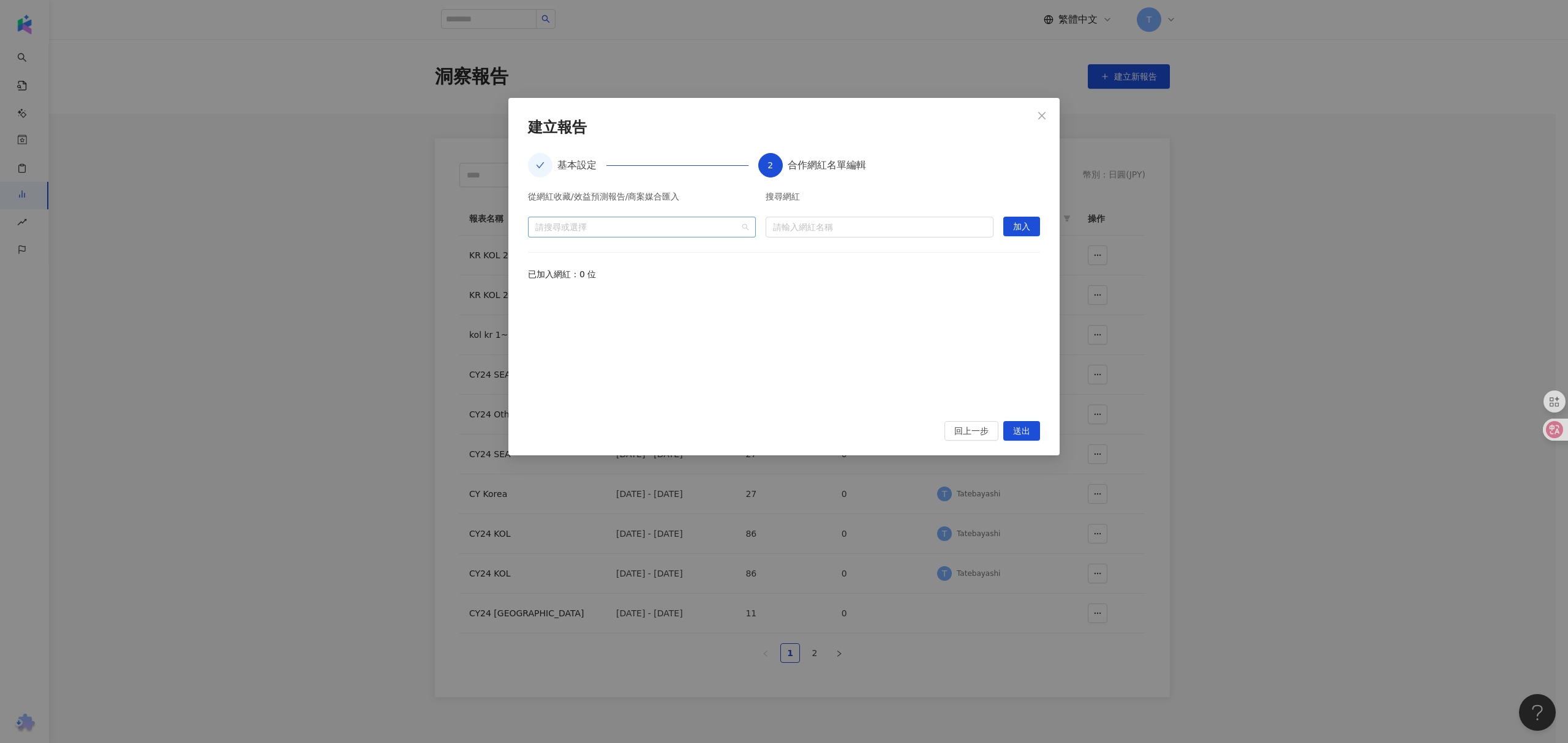
click at [650, 226] on div at bounding box center [635, 227] width 210 height 9
click at [653, 252] on span "收藏" at bounding box center [651, 254] width 203 height 19
click at [844, 321] on div at bounding box center [784, 350] width 512 height 113
click at [824, 221] on input "search" at bounding box center [880, 226] width 213 height 19
click at [682, 225] on div at bounding box center [635, 227] width 210 height 9
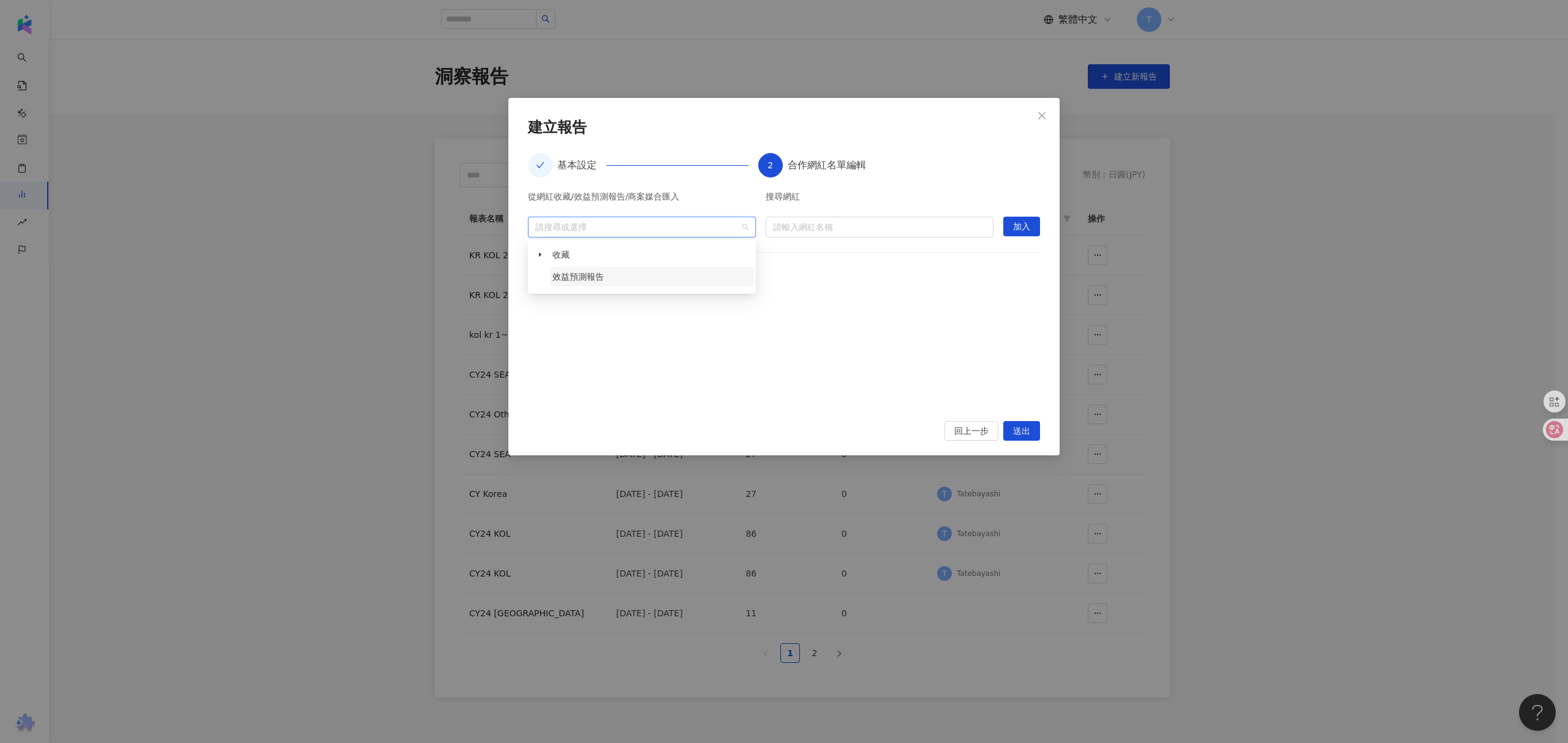
click at [650, 268] on span "效益預測報告" at bounding box center [651, 276] width 203 height 19
click at [571, 278] on span "效益預測報告" at bounding box center [578, 277] width 52 height 10
click at [566, 250] on span "收藏" at bounding box center [561, 255] width 17 height 10
click at [540, 258] on icon "caret-down" at bounding box center [540, 254] width 6 height 6
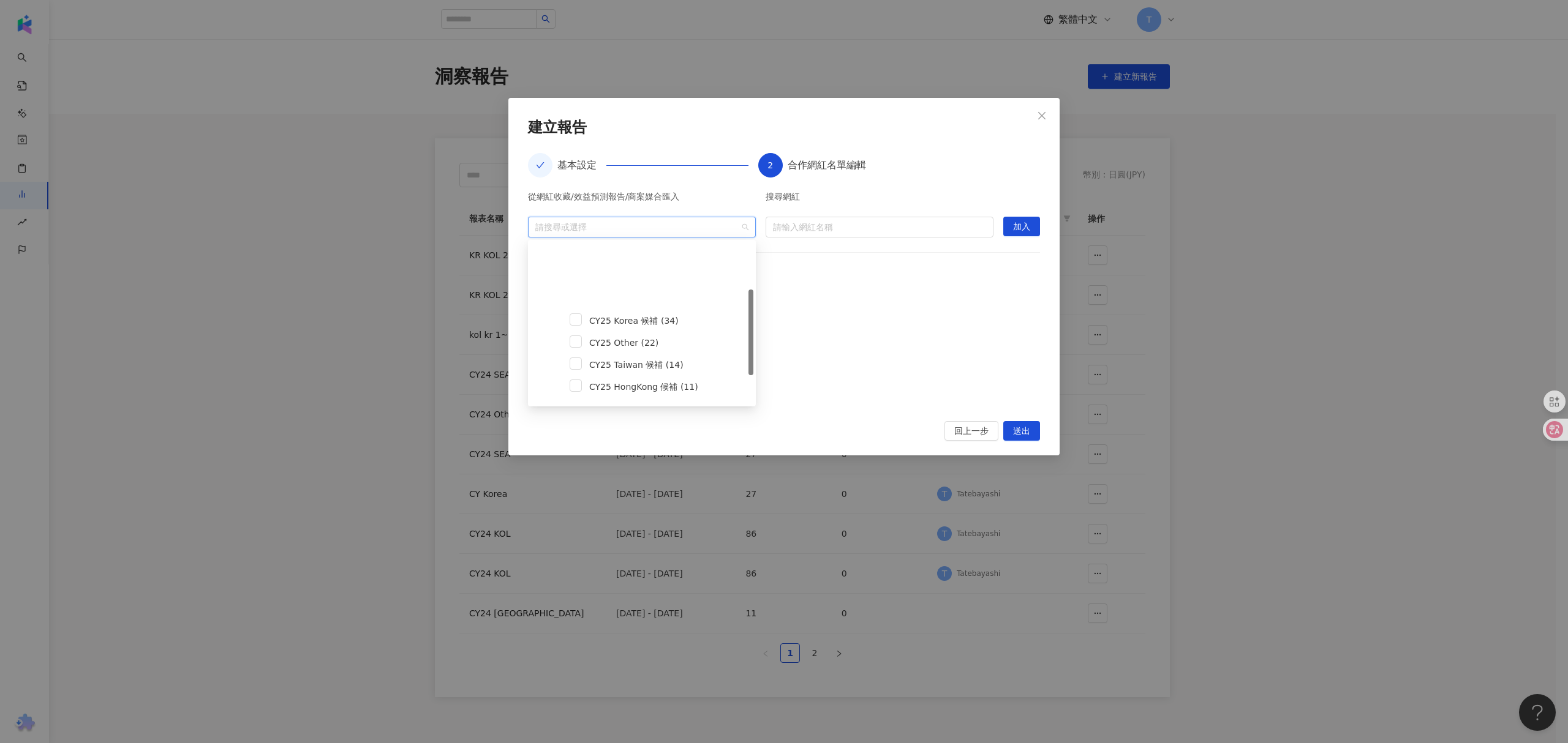
scroll to position [81, 0]
click at [577, 393] on span at bounding box center [576, 392] width 12 height 12
click at [876, 295] on div at bounding box center [784, 350] width 512 height 113
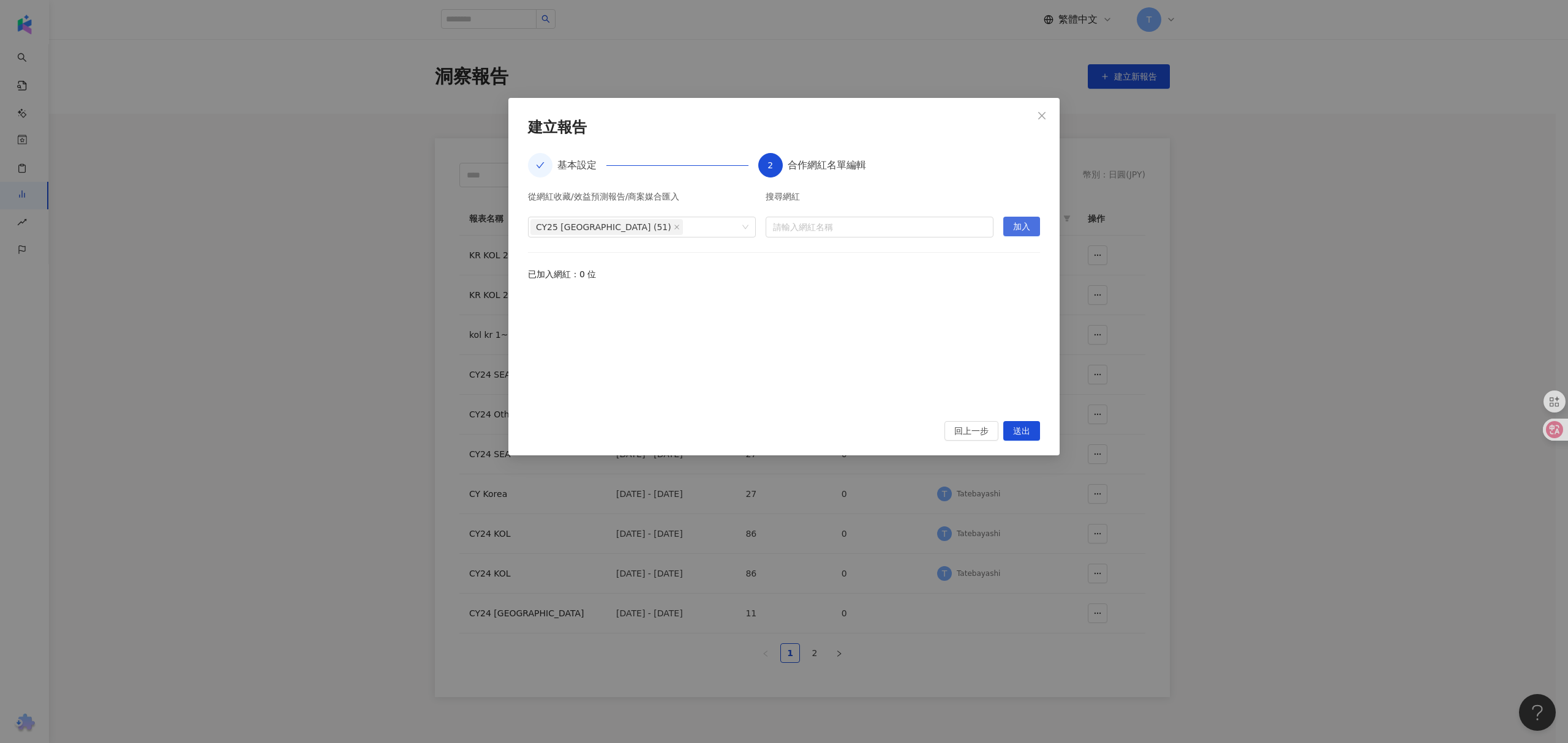
click at [1014, 229] on span "加入" at bounding box center [1022, 226] width 17 height 19
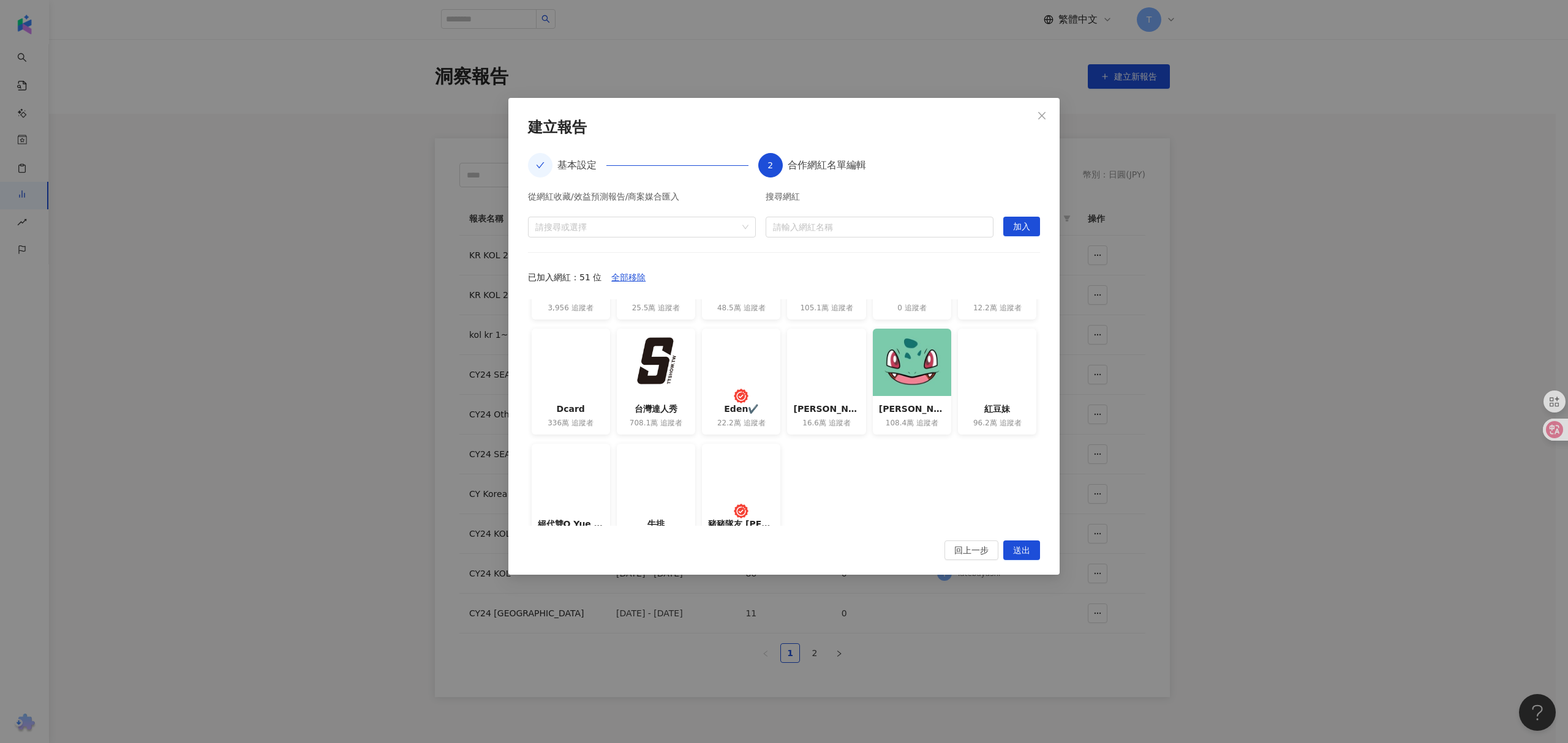
scroll to position [799, 0]
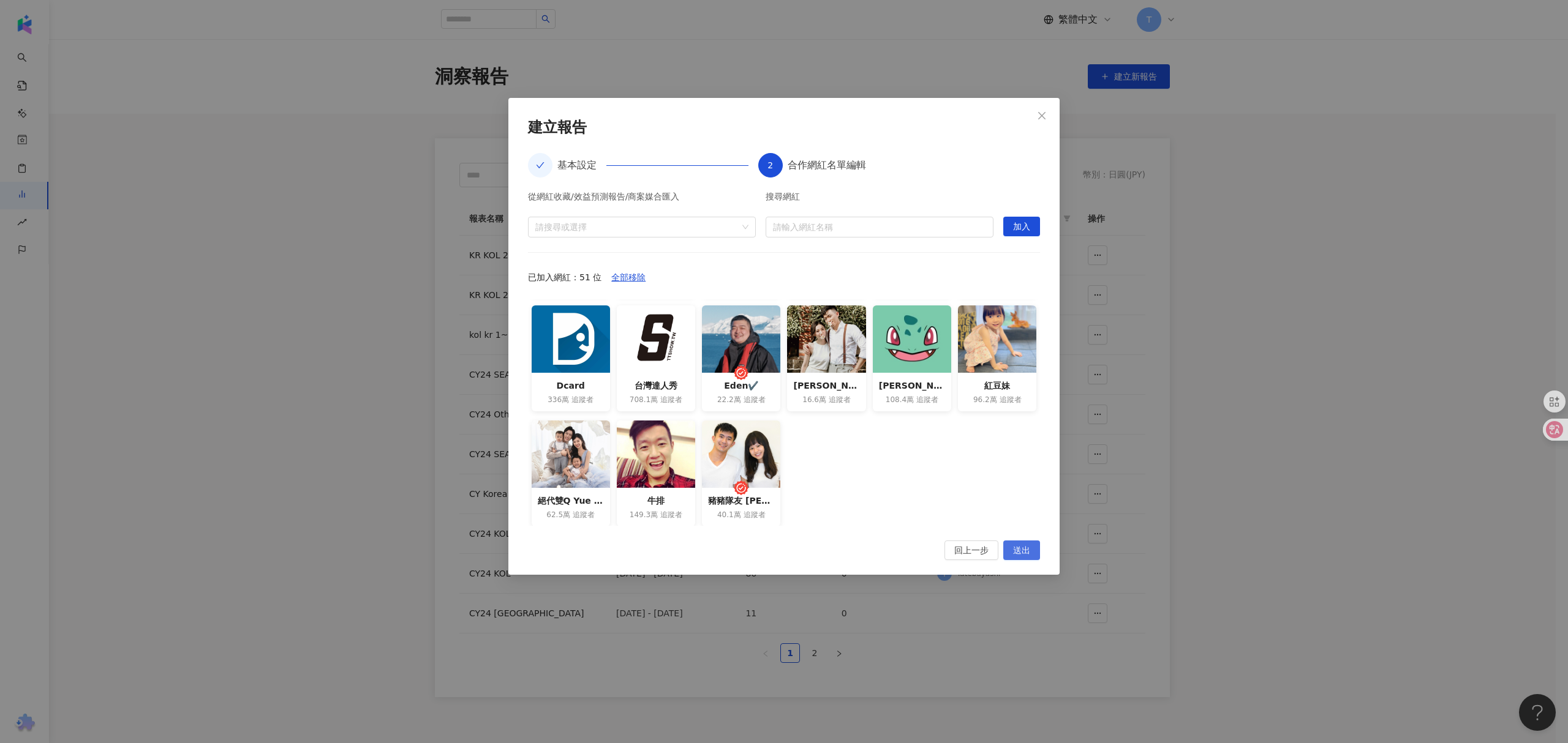
click at [1019, 544] on span "送出" at bounding box center [1022, 551] width 17 height 19
click at [1020, 549] on span "送出" at bounding box center [1022, 551] width 17 height 19
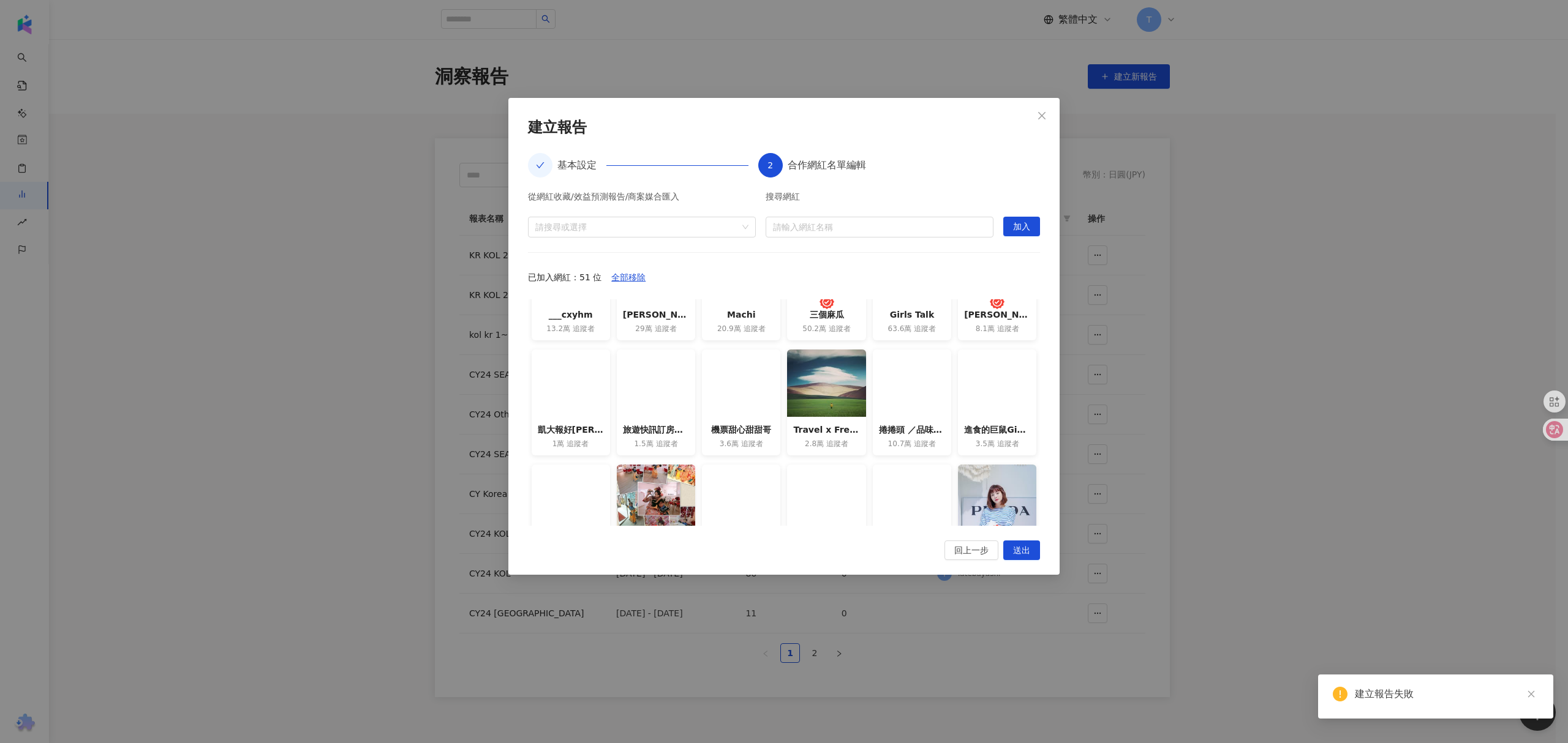
scroll to position [0, 0]
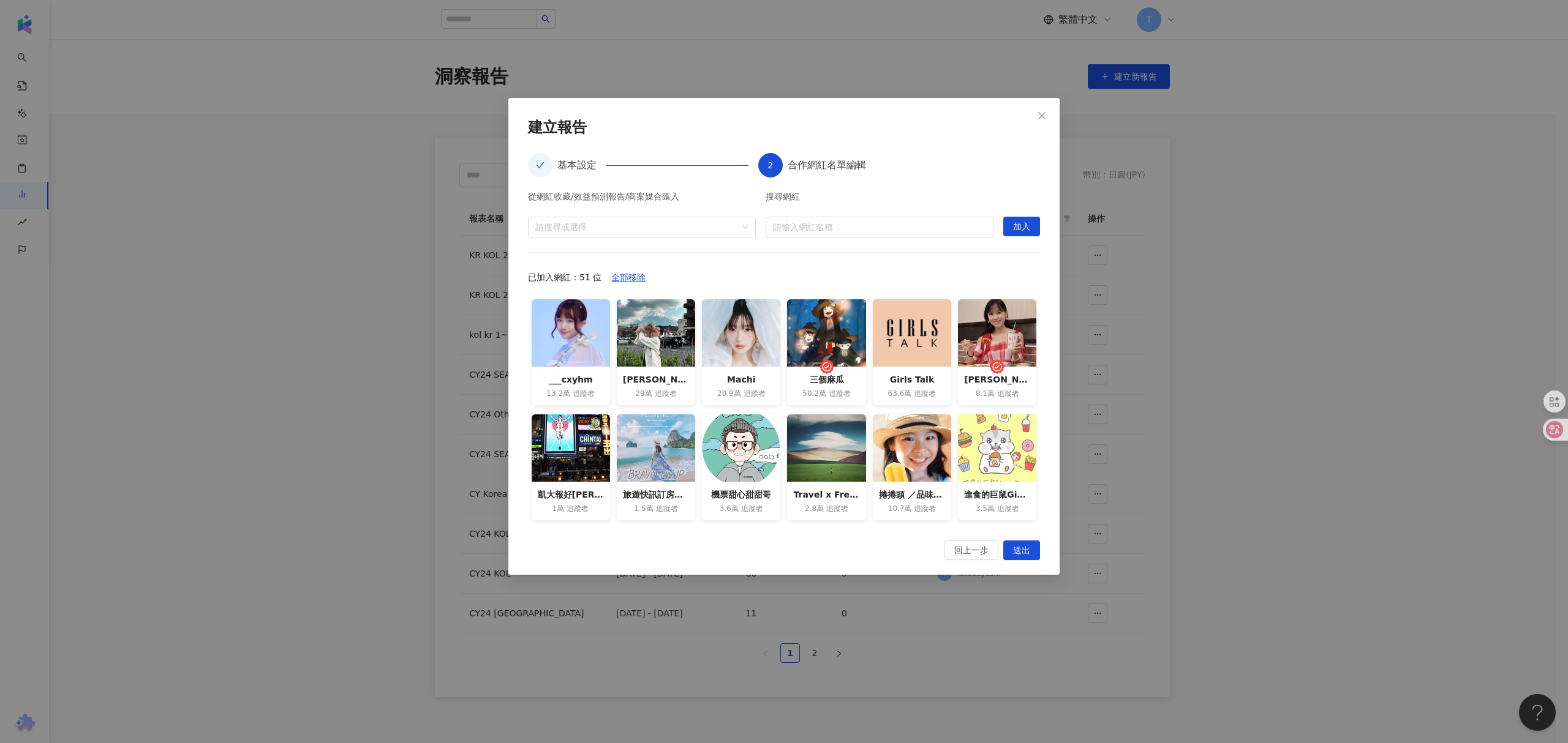
click at [939, 192] on div "搜尋網紅" at bounding box center [880, 200] width 228 height 15
click at [662, 218] on div "請搜尋或選擇" at bounding box center [642, 226] width 228 height 21
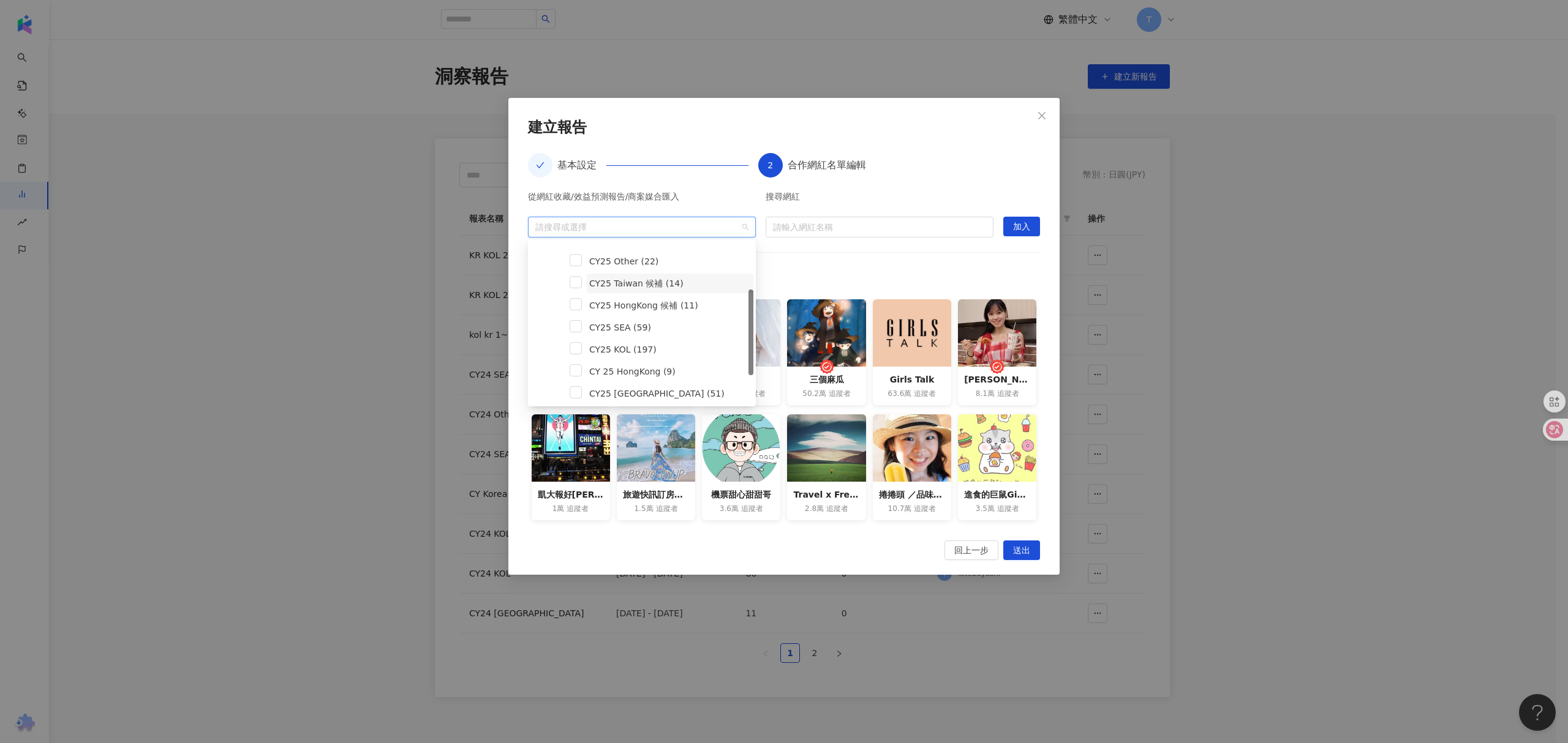
click at [692, 282] on span "CY25 Taiwan 候補 (14)" at bounding box center [670, 283] width 166 height 19
click at [669, 283] on span "CY25 Taiwan 候補 (14)" at bounding box center [636, 283] width 95 height 10
drag, startPoint x: 550, startPoint y: 279, endPoint x: 564, endPoint y: 279, distance: 14.0
click at [550, 279] on span at bounding box center [559, 283] width 19 height 19
click at [680, 283] on span "CY25 Taiwan 候補 (14)" at bounding box center [670, 283] width 166 height 19
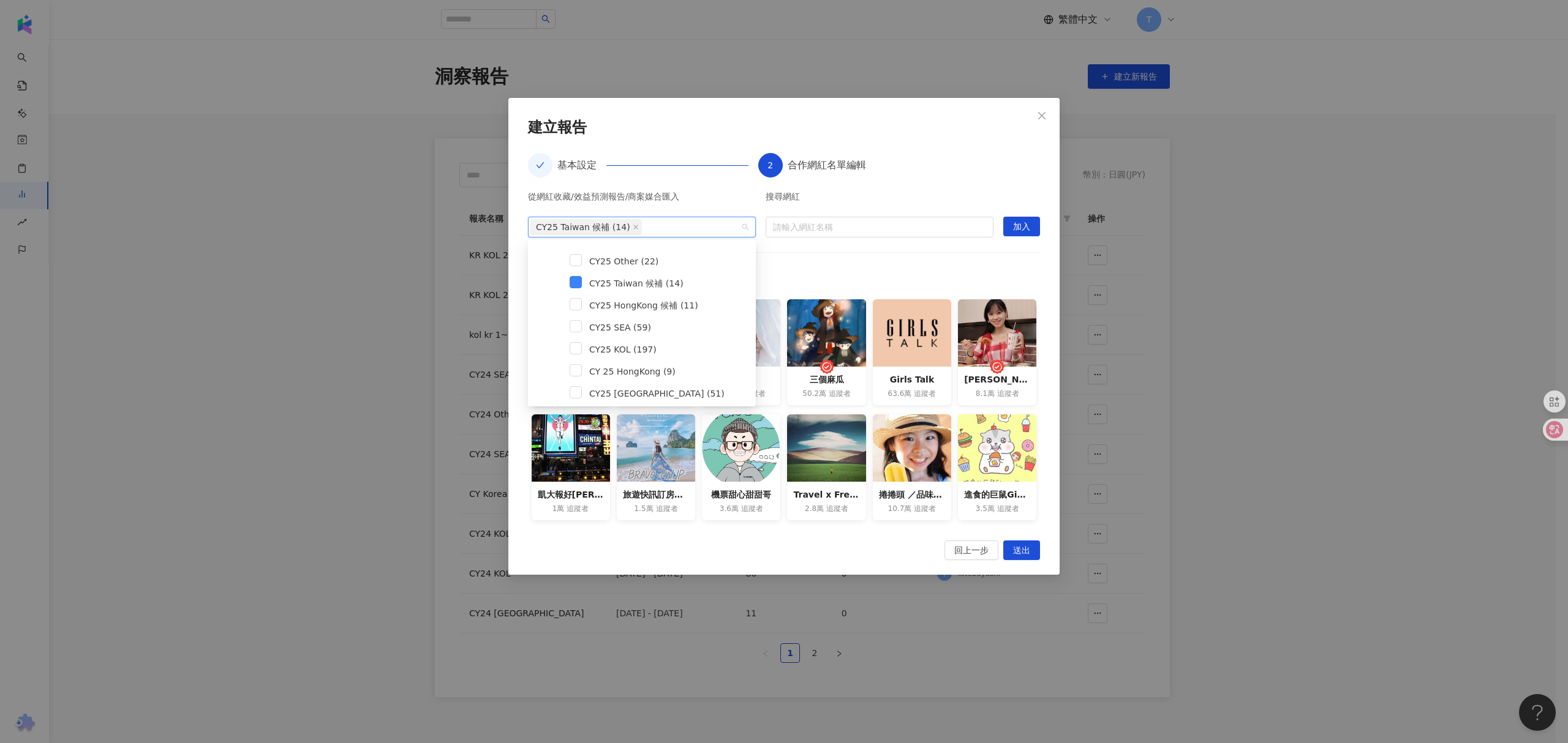
click at [817, 273] on div "已加入網紅：51 位 全部移除" at bounding box center [784, 277] width 512 height 19
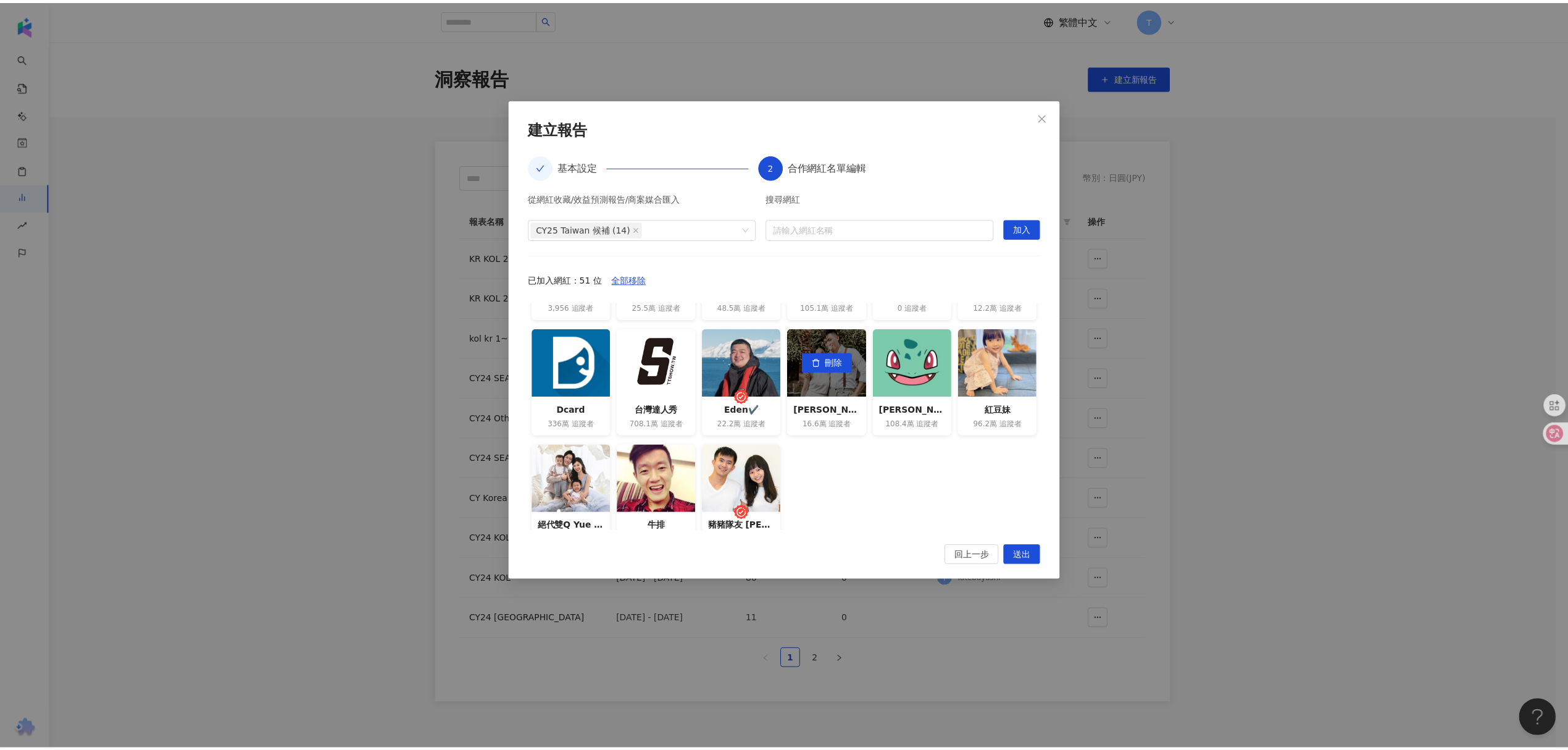
scroll to position [807, 0]
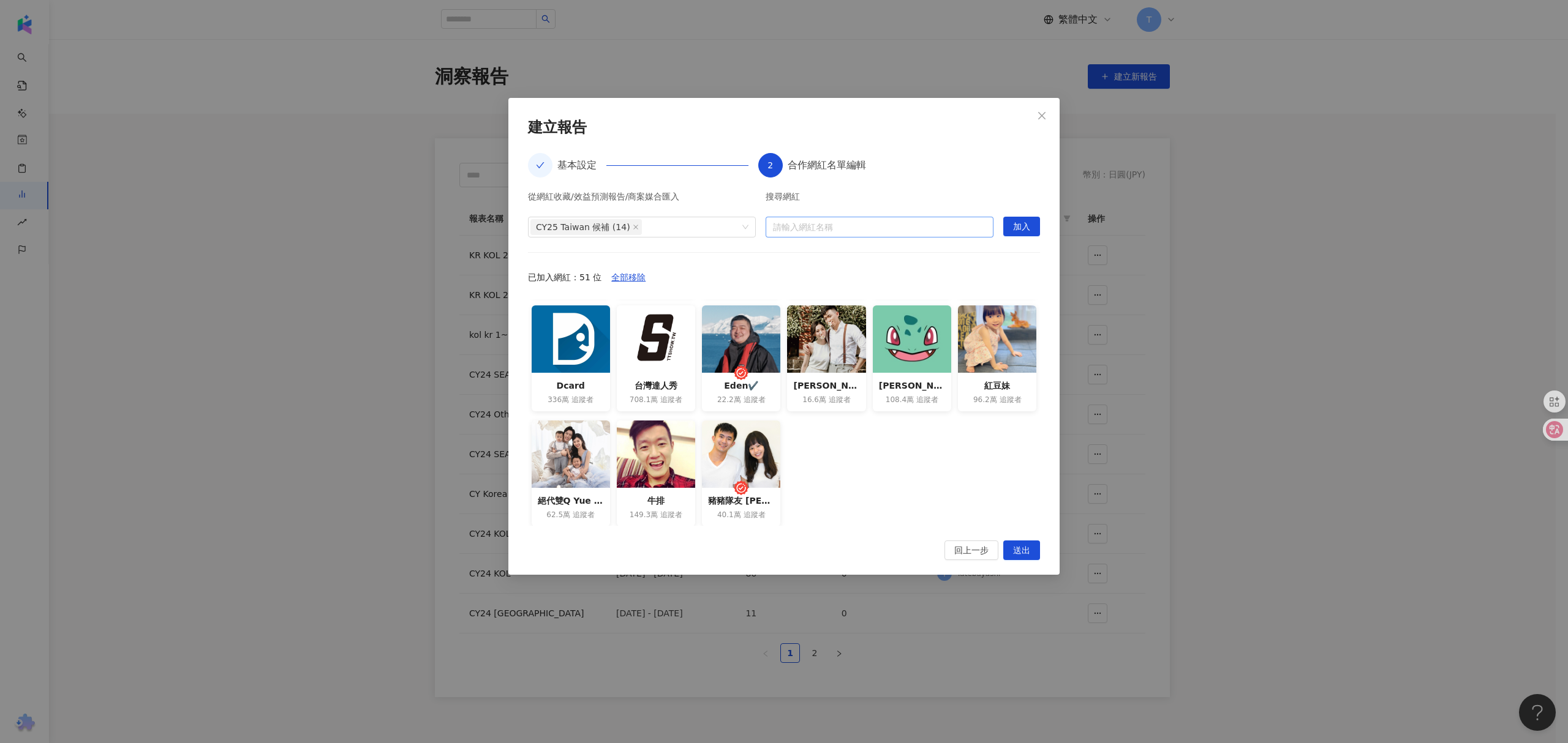
click at [868, 234] on input "search" at bounding box center [880, 226] width 213 height 19
click at [885, 265] on icon at bounding box center [880, 265] width 27 height 13
click at [666, 212] on div "從網紅收藏/效益預測報告/商案媒合匯入 CY25 Taiwan 候補 (14)" at bounding box center [642, 215] width 228 height 46
click at [634, 226] on icon "close" at bounding box center [636, 226] width 5 height 5
click at [739, 230] on div at bounding box center [635, 227] width 210 height 9
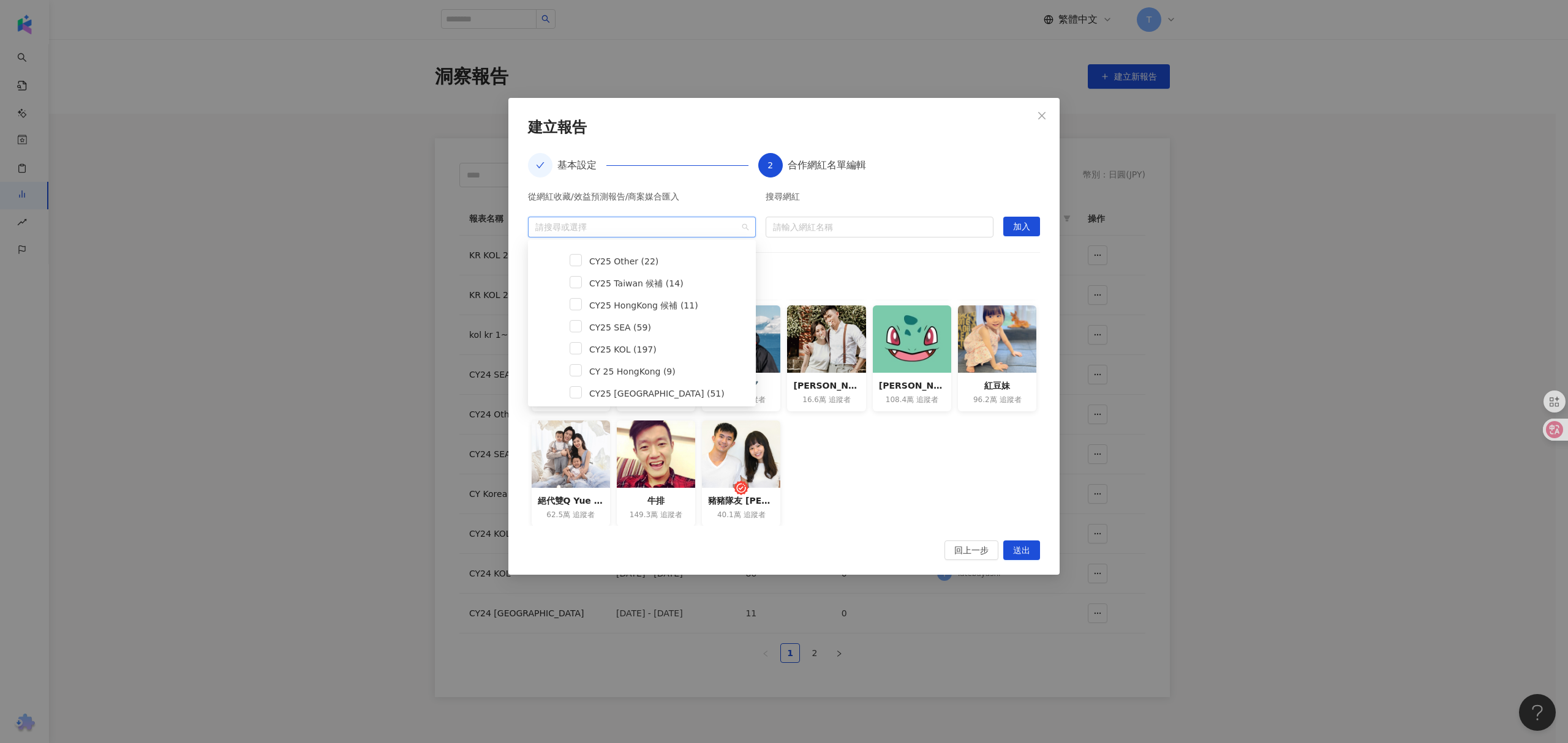
click at [773, 206] on div "搜尋網紅" at bounding box center [880, 200] width 228 height 15
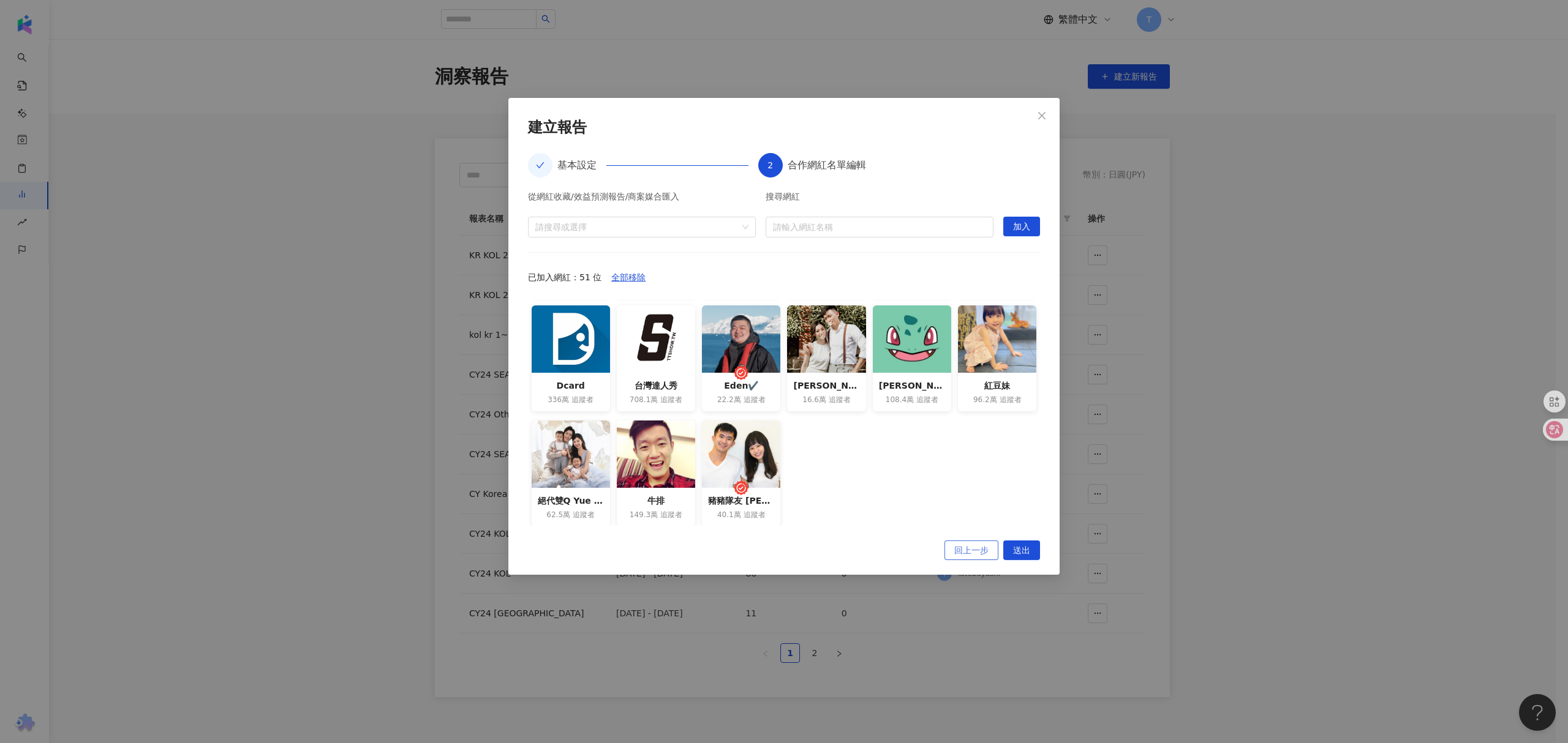
click at [983, 549] on span "回上一步" at bounding box center [971, 551] width 34 height 19
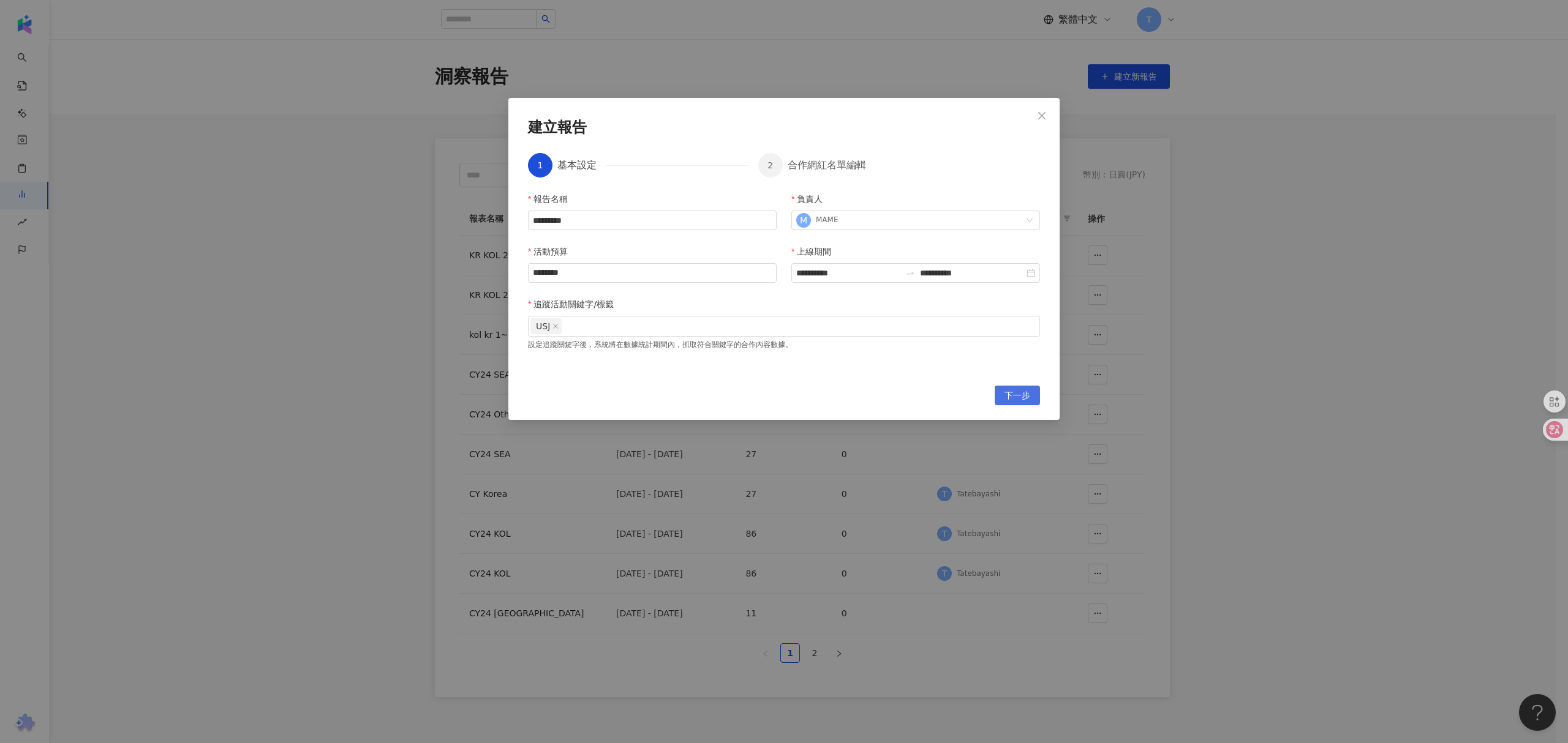
click at [1015, 387] on span "下一步" at bounding box center [1017, 395] width 25 height 19
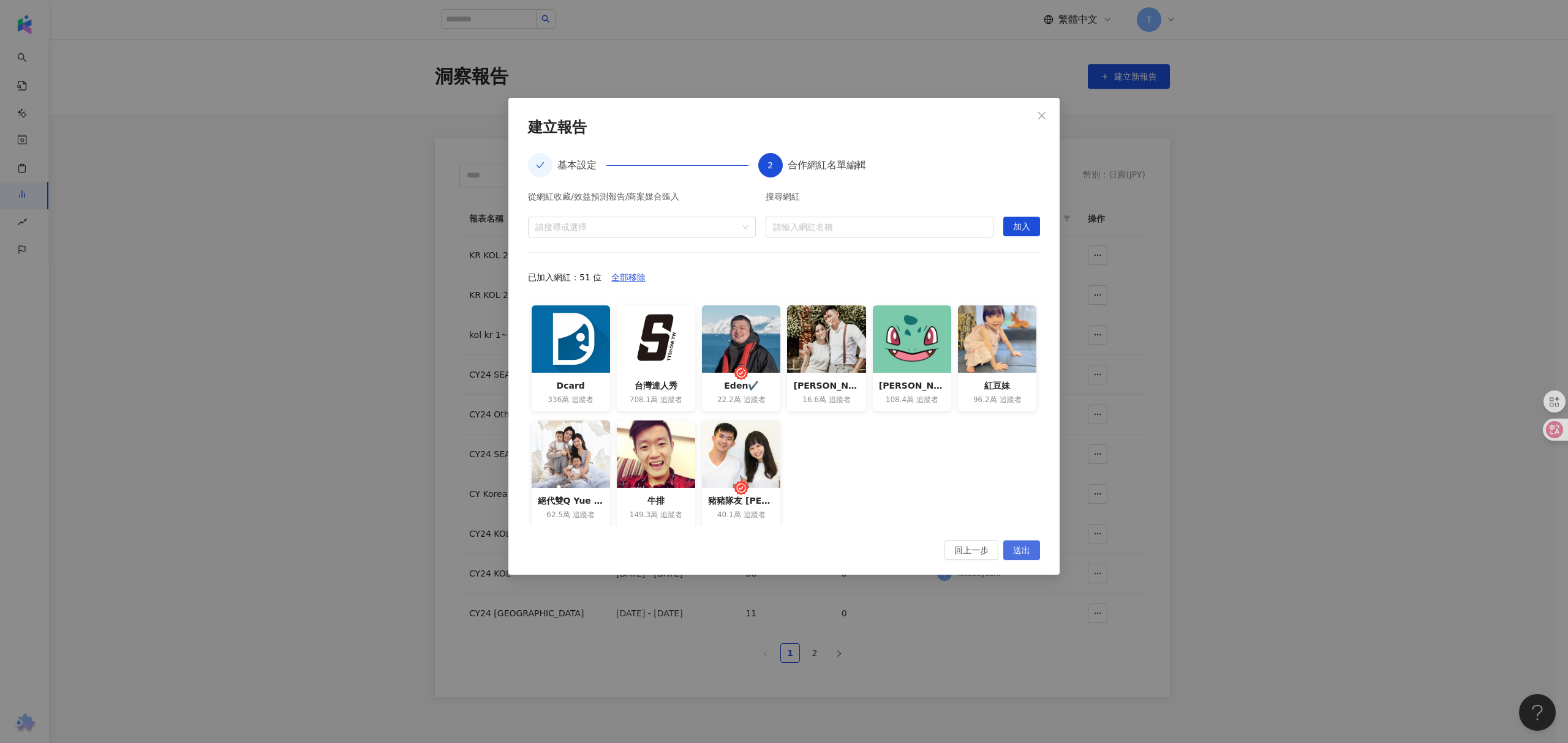
click at [1013, 547] on span "送出" at bounding box center [1022, 551] width 17 height 19
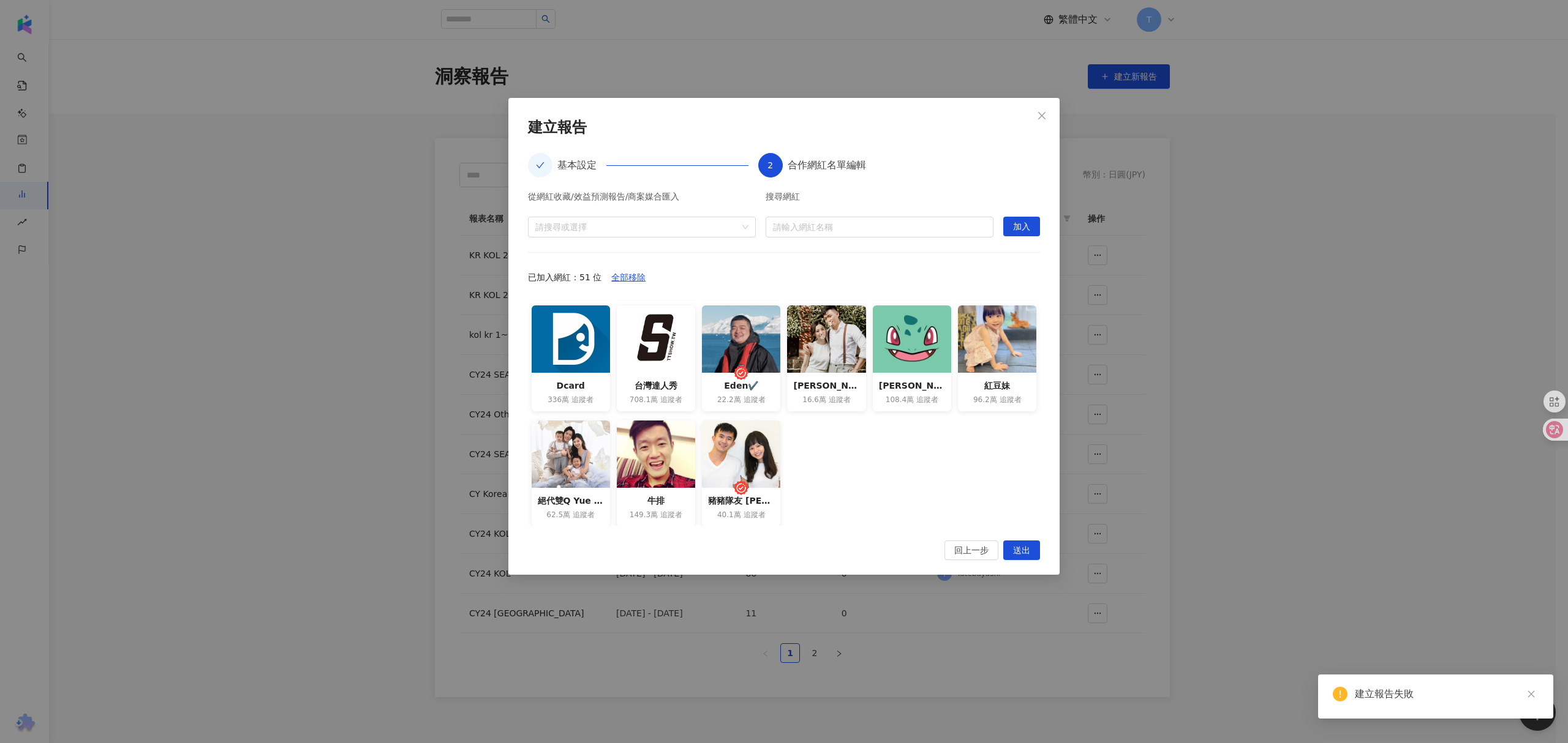
click at [1429, 688] on div "建立報告失敗" at bounding box center [1447, 694] width 184 height 15
click at [1529, 693] on icon "close" at bounding box center [1530, 694] width 7 height 7
click at [1046, 109] on button "Close" at bounding box center [1042, 115] width 25 height 25
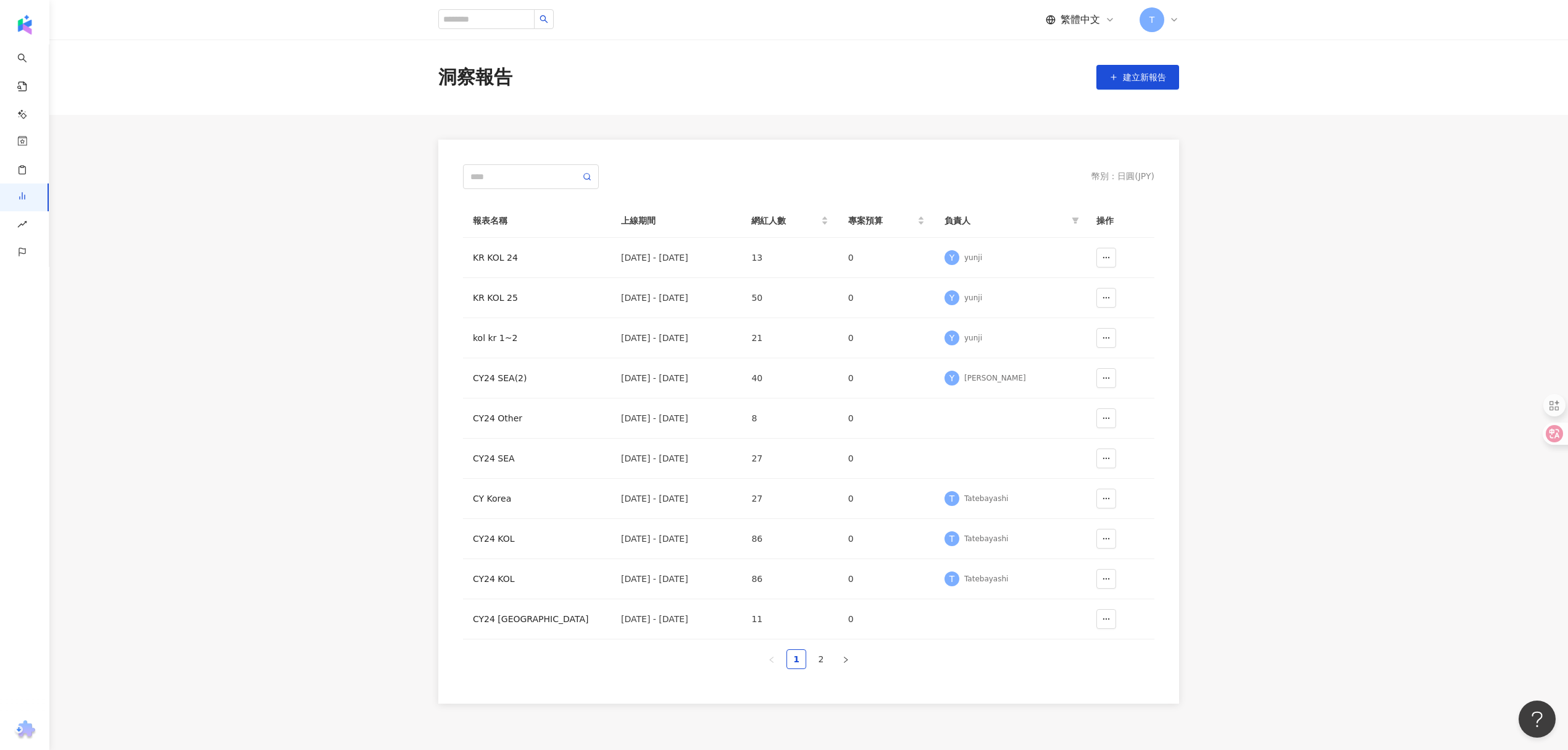
click at [1302, 236] on main "洞察報告 建立新報告 幣別 ： 日圓 ( JPY ) 報表名稱 上線期間 網紅人數 專案預算 負責人 操作 KR KOL 24 [DATE] - [DATE]…" at bounding box center [808, 371] width 1519 height 664
click at [828, 661] on link "2" at bounding box center [820, 659] width 18 height 18
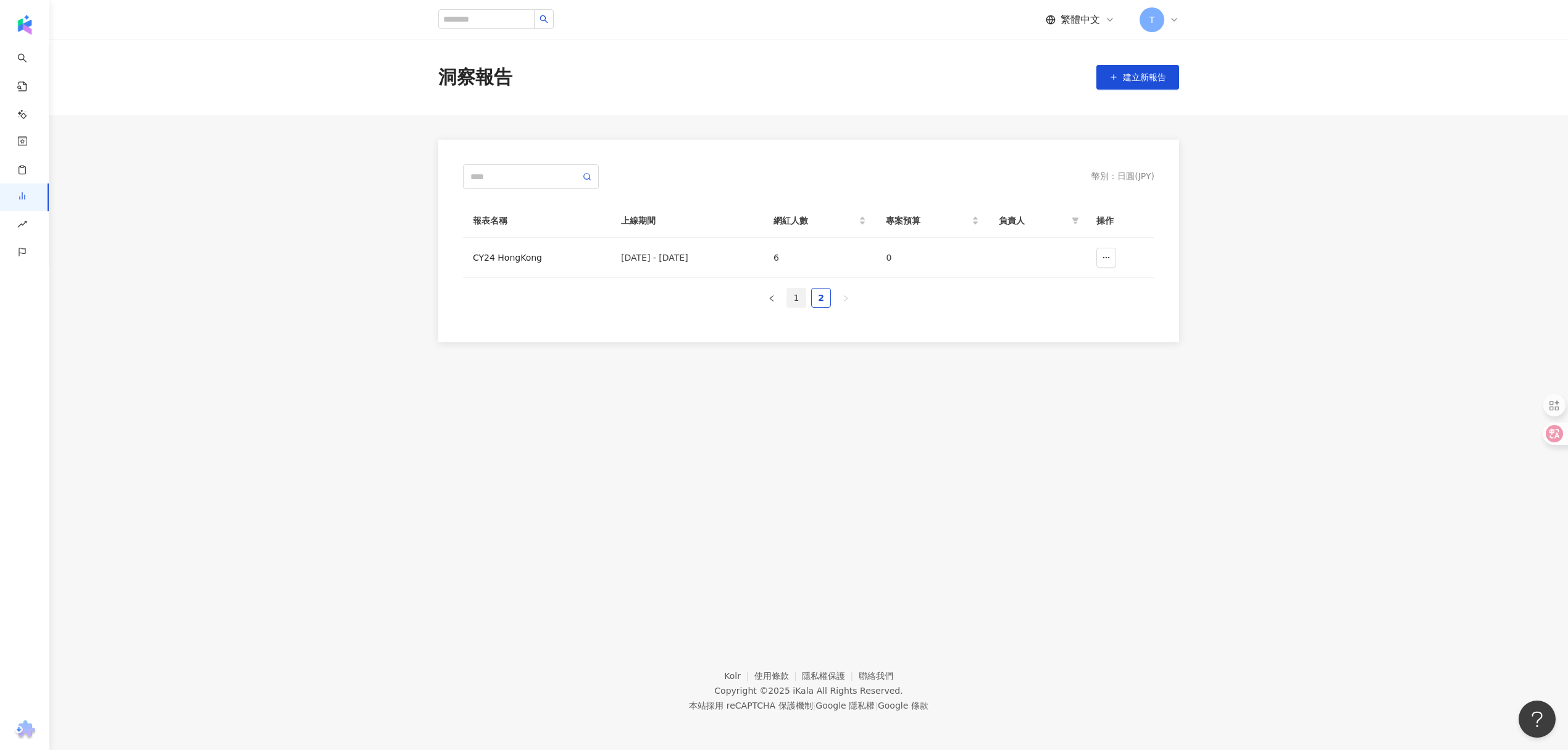
click at [799, 303] on link "1" at bounding box center [796, 298] width 18 height 18
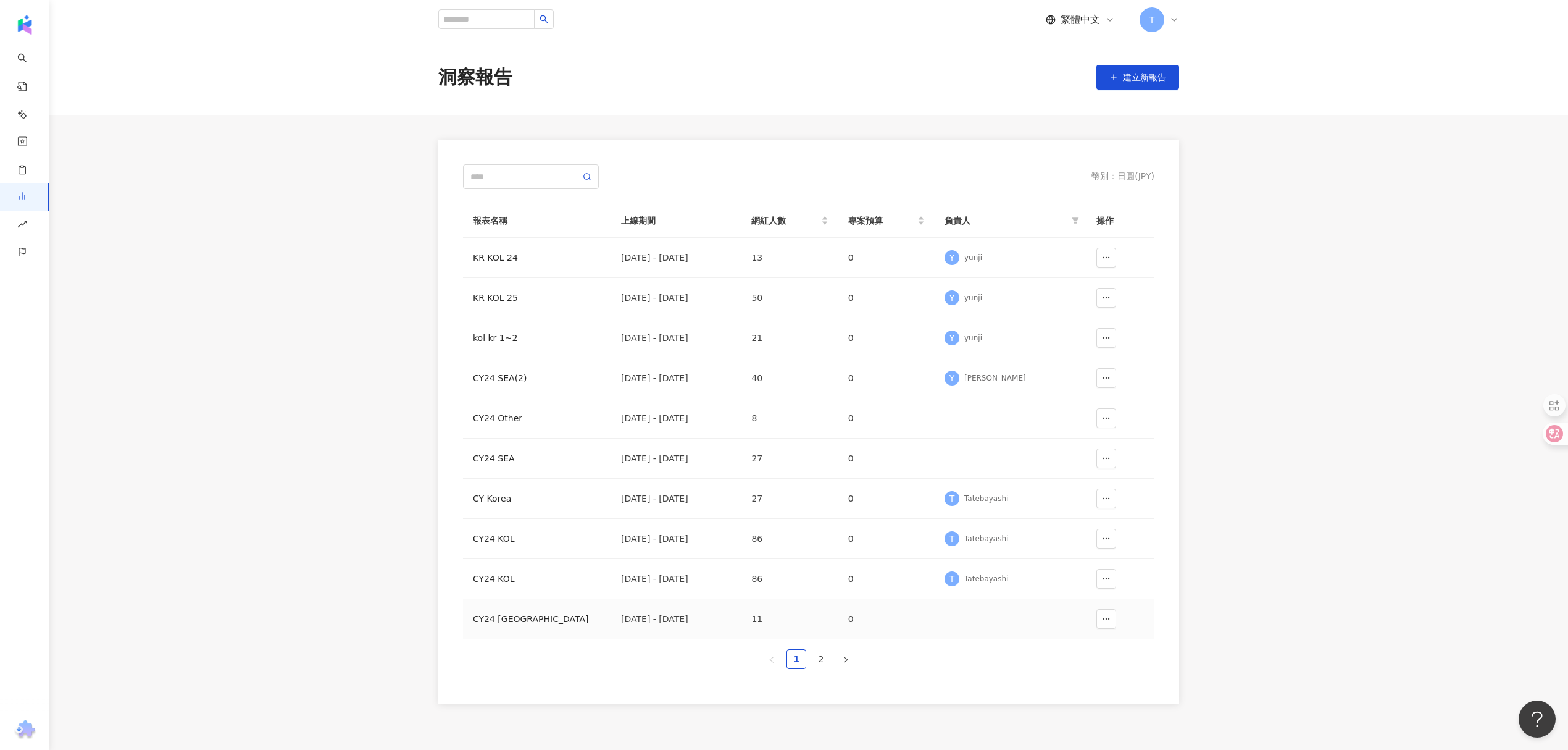
click at [529, 619] on div "CY24 [GEOGRAPHIC_DATA]" at bounding box center [537, 619] width 128 height 14
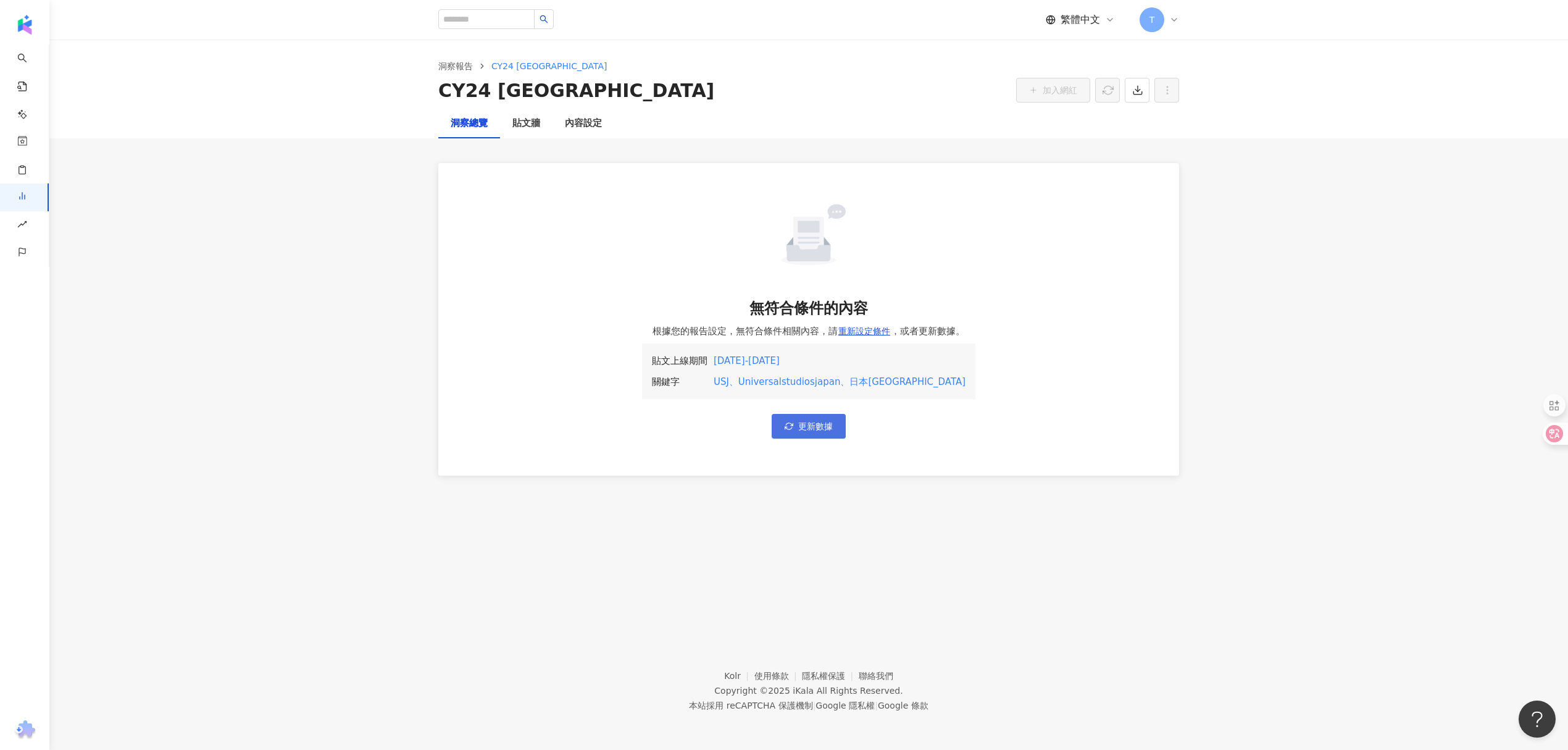
click at [809, 430] on span "更新數據" at bounding box center [815, 426] width 34 height 10
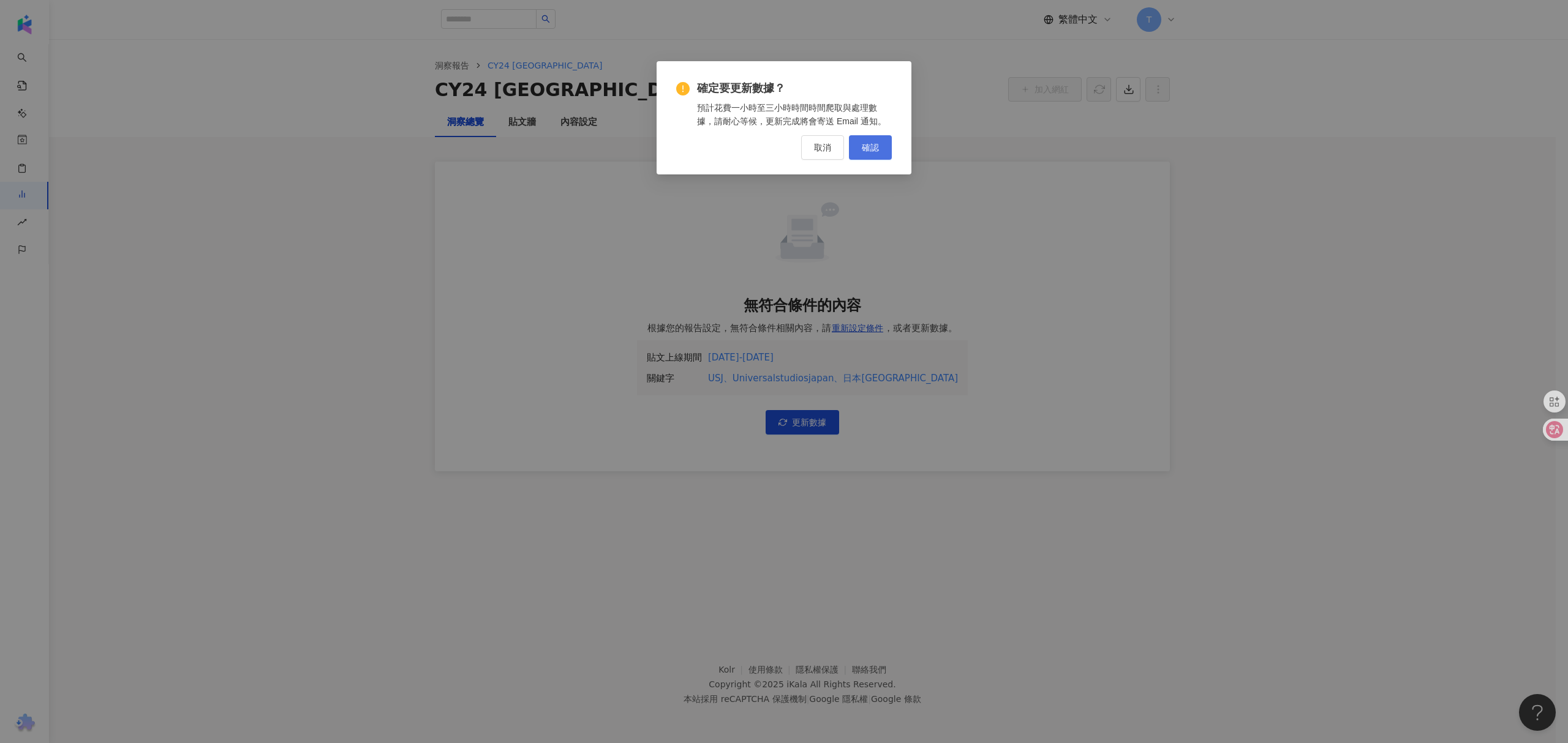
click at [871, 147] on span "確認" at bounding box center [870, 147] width 17 height 10
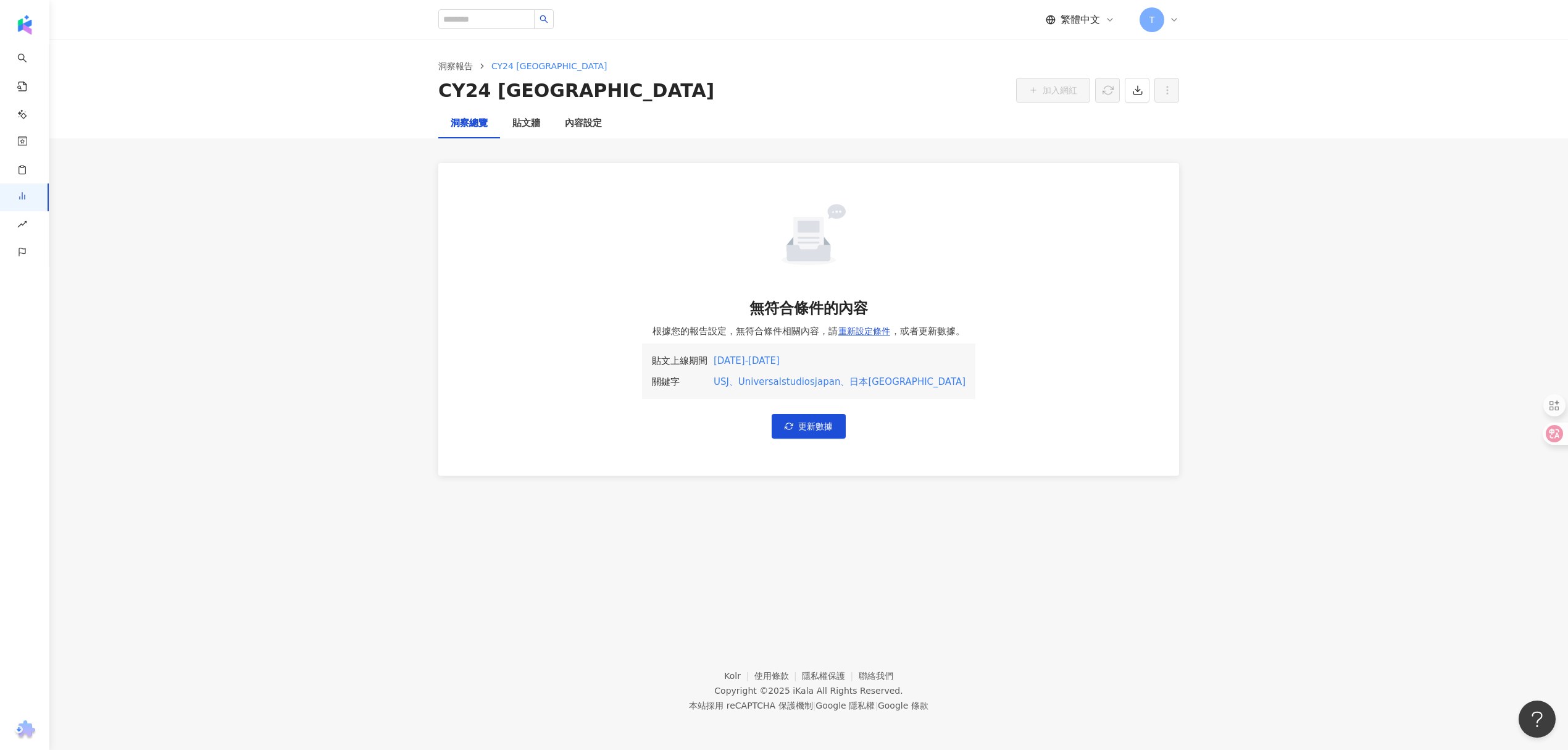
drag, startPoint x: 604, startPoint y: 578, endPoint x: 588, endPoint y: 582, distance: 16.5
click at [604, 578] on div "洞察報告 CY24 [GEOGRAPHIC_DATA] CY24 [GEOGRAPHIC_DATA] 加入網紅 洞察總覽 貼文牆 內容設定 無符合條件的內容 …" at bounding box center [808, 326] width 1519 height 573
click at [796, 431] on button "更新數據" at bounding box center [809, 426] width 74 height 25
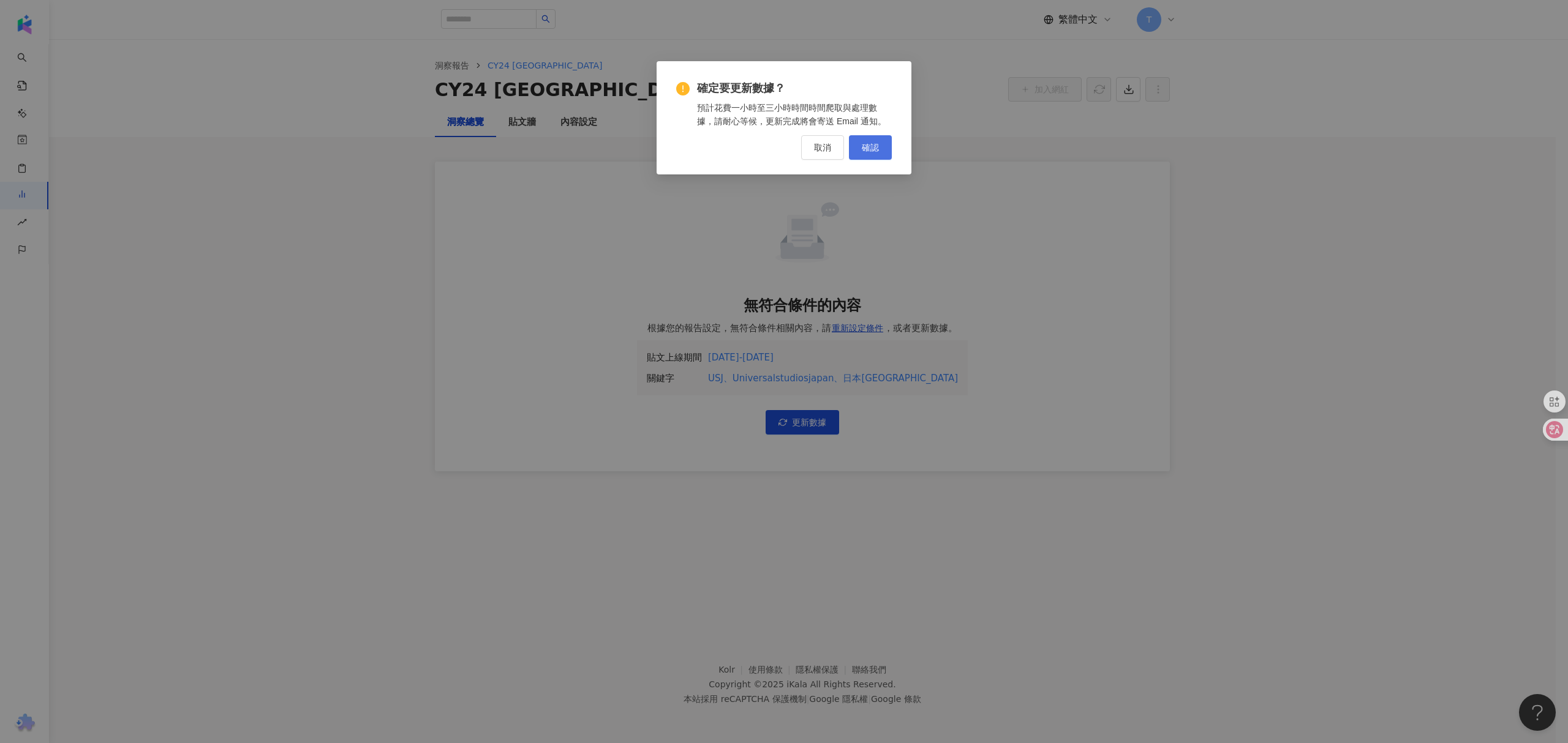
click at [869, 155] on button "確認" at bounding box center [870, 147] width 43 height 25
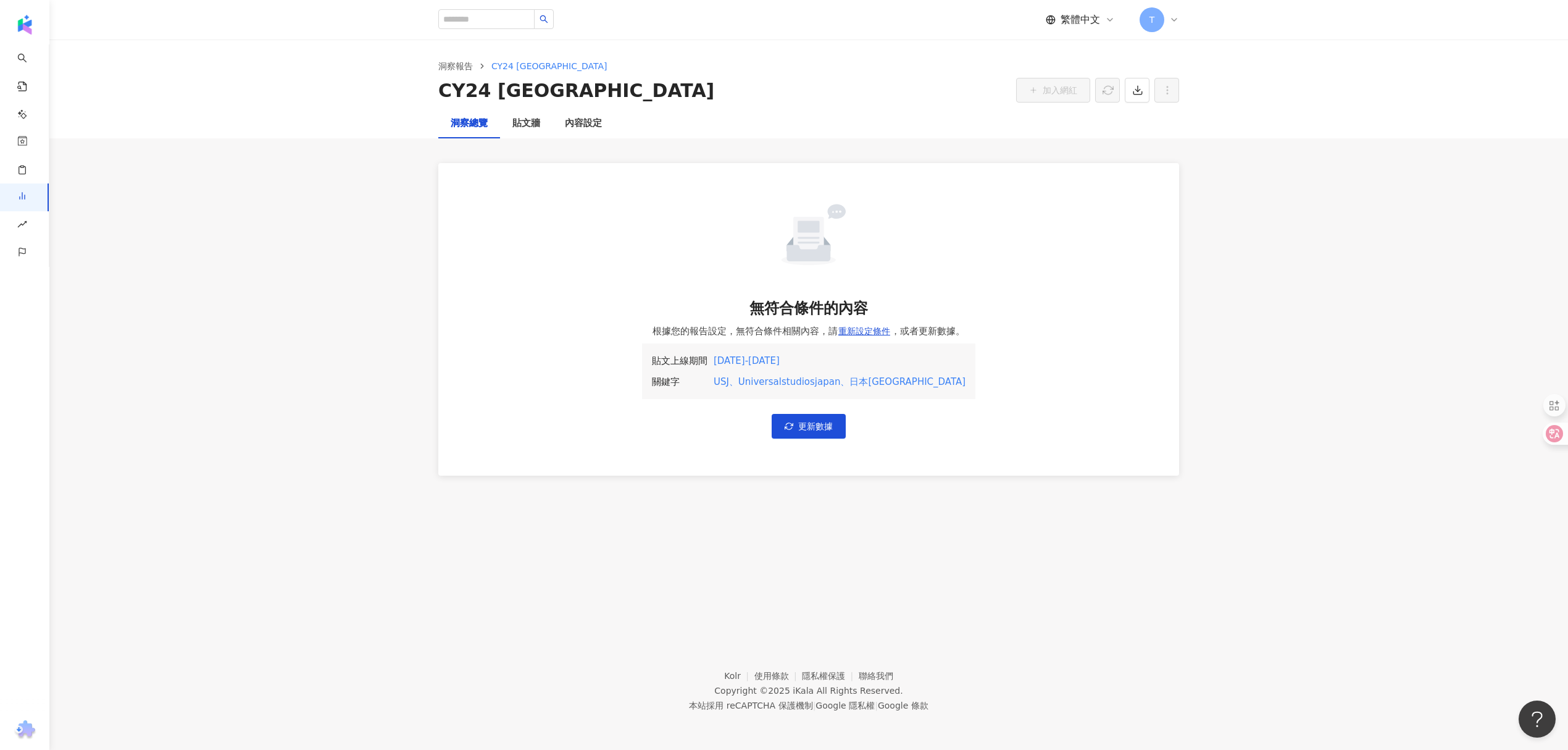
click at [333, 592] on div "洞察報告 CY24 [GEOGRAPHIC_DATA] CY24 [GEOGRAPHIC_DATA] 加入網紅 洞察總覽 貼文牆 內容設定 無符合條件的內容 …" at bounding box center [808, 326] width 1519 height 573
click at [399, 534] on div "洞察報告 CY24 [GEOGRAPHIC_DATA] CY24 [GEOGRAPHIC_DATA] 加入網紅 洞察總覽 貼文牆 內容設定 無符合條件的內容 …" at bounding box center [808, 326] width 1519 height 573
